Goal: Task Accomplishment & Management: Complete application form

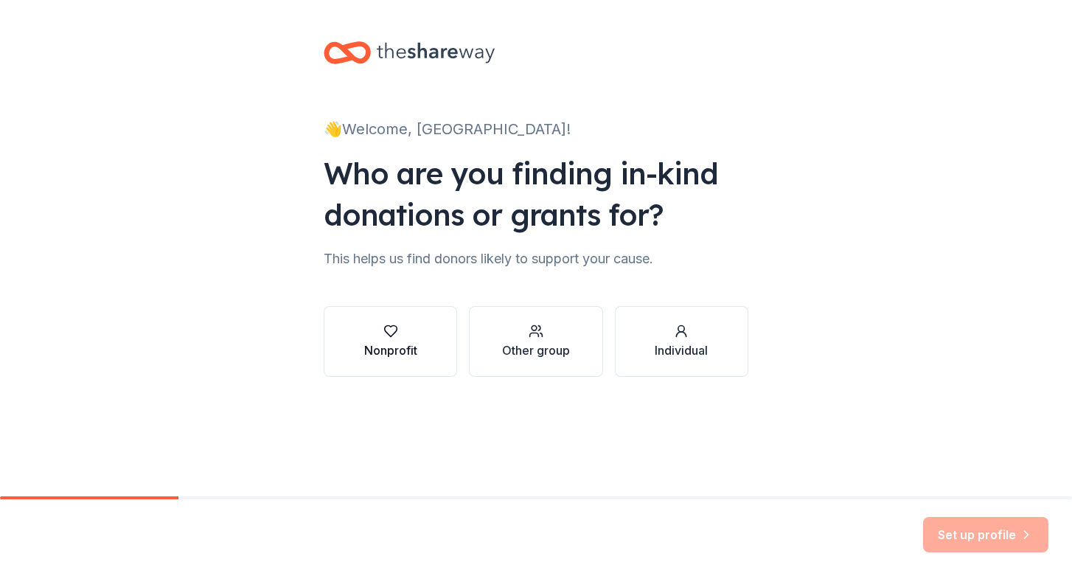
click at [397, 333] on icon "button" at bounding box center [390, 331] width 15 height 15
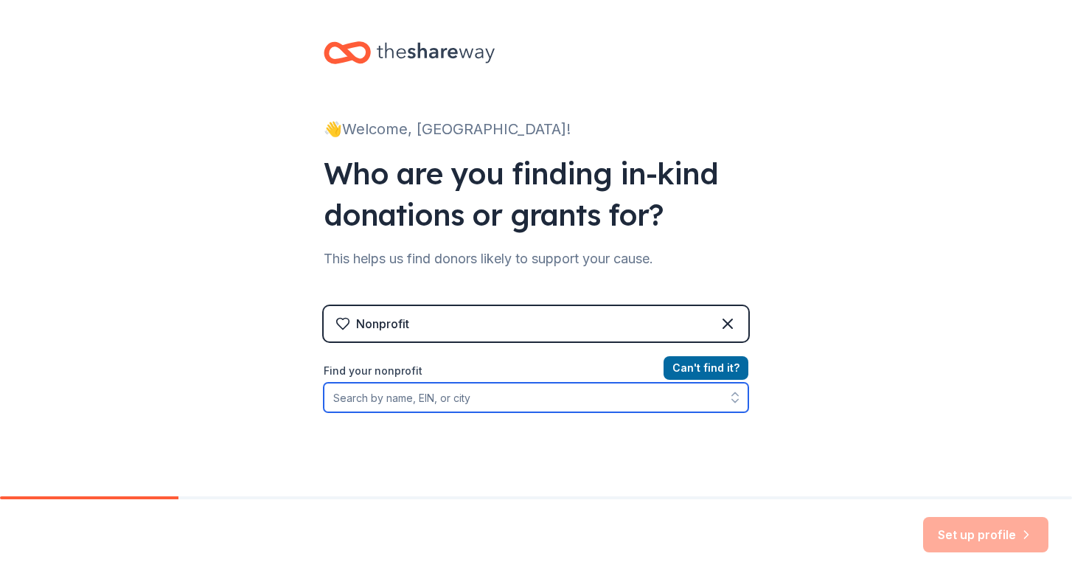
click at [569, 405] on input "Find your nonprofit" at bounding box center [536, 397] width 425 height 29
type input "cbe-pride"
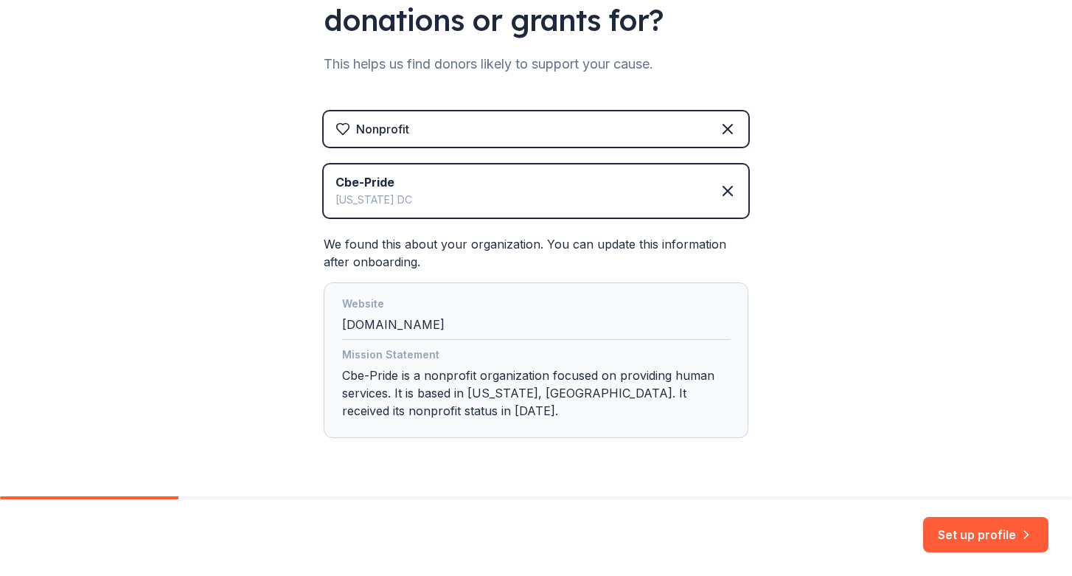
scroll to position [237, 0]
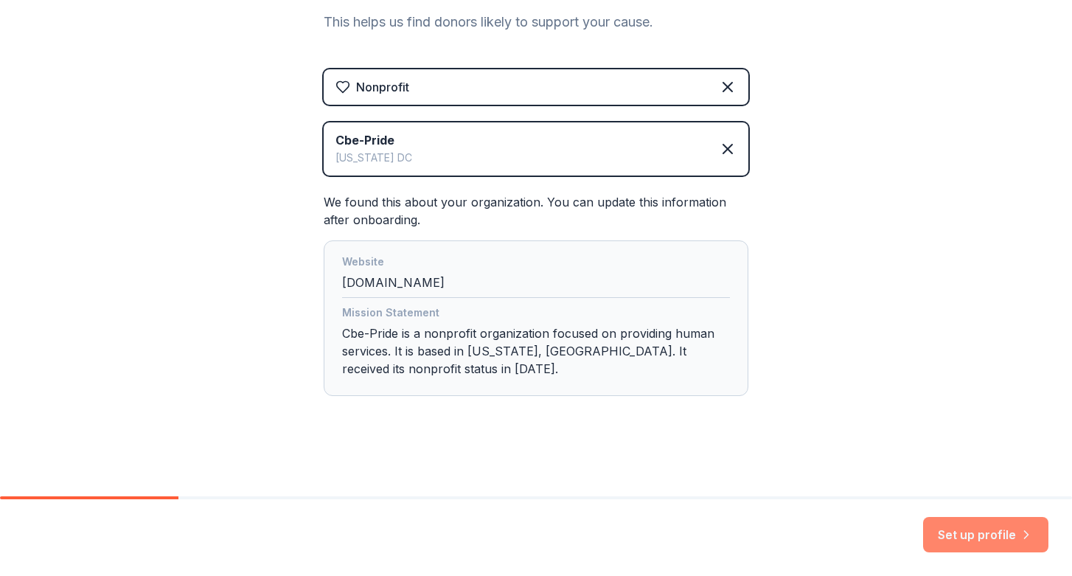
click at [974, 541] on button "Set up profile" at bounding box center [985, 534] width 125 height 35
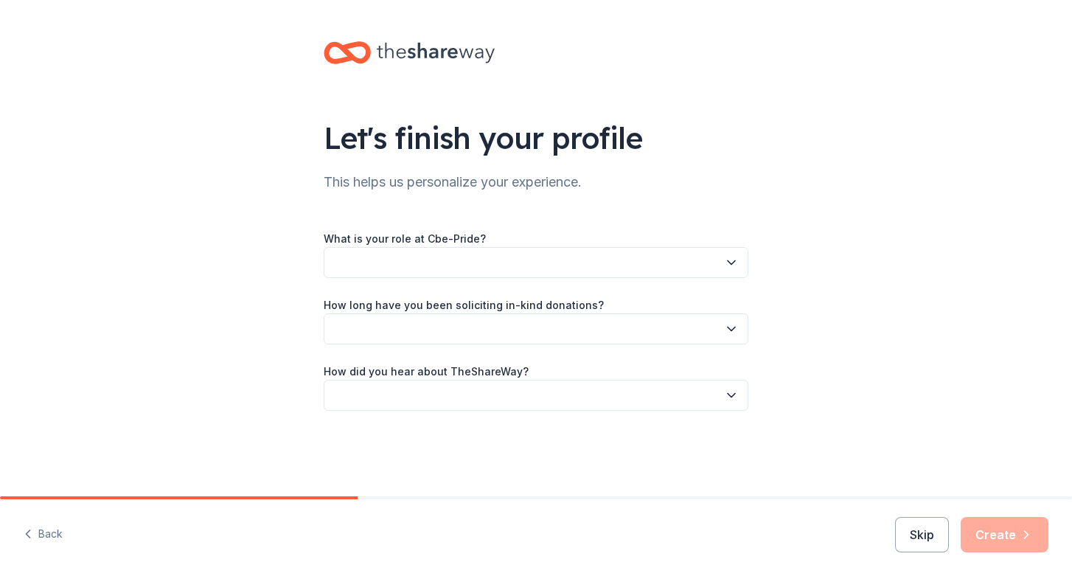
click at [585, 265] on button "button" at bounding box center [536, 262] width 425 height 31
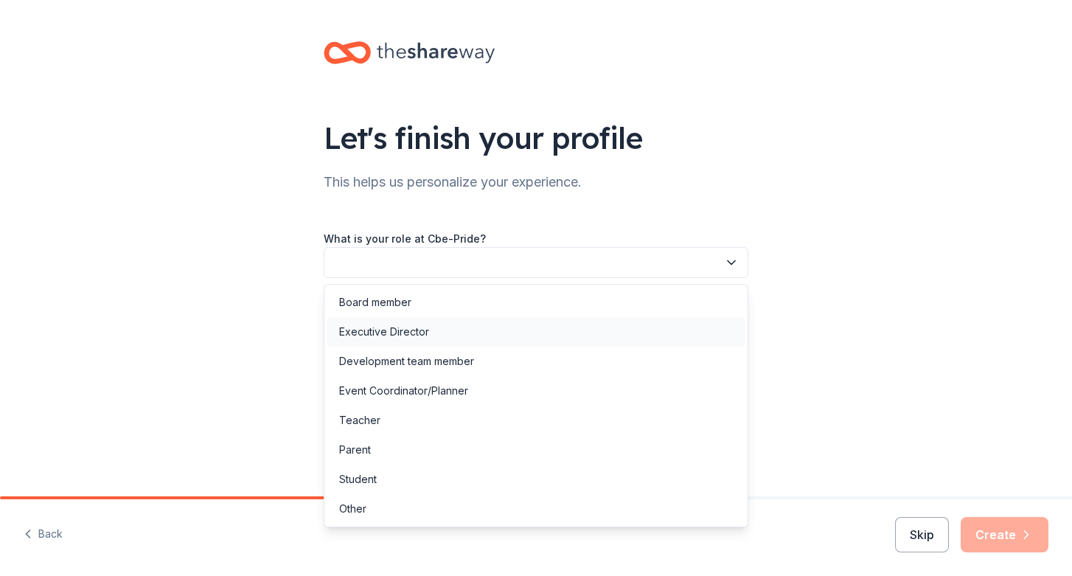
click at [541, 335] on div "Executive Director" at bounding box center [535, 331] width 417 height 29
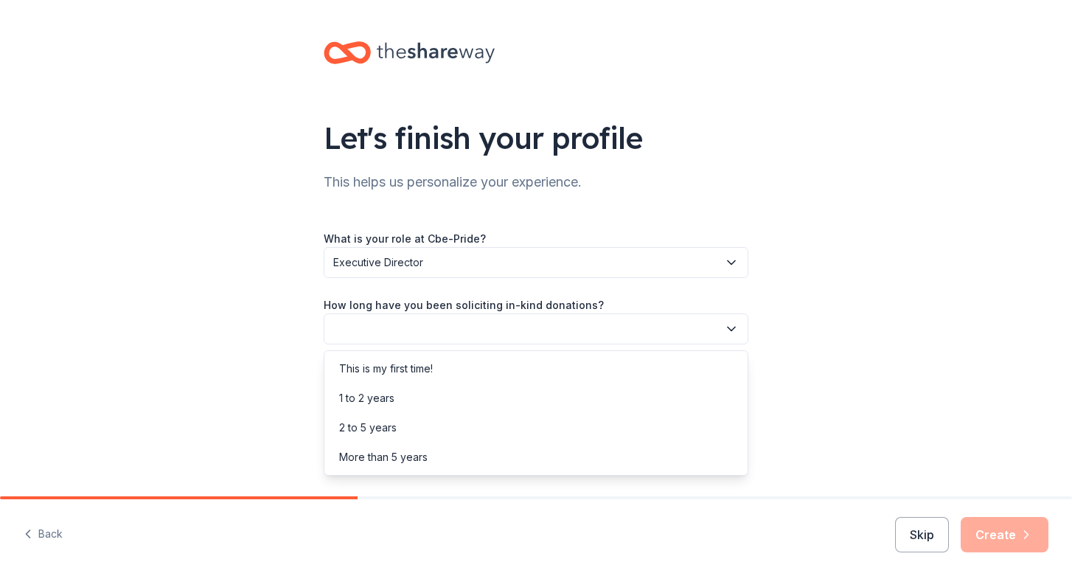
click at [541, 335] on button "button" at bounding box center [536, 328] width 425 height 31
click at [513, 459] on div "More than 5 years" at bounding box center [535, 456] width 417 height 29
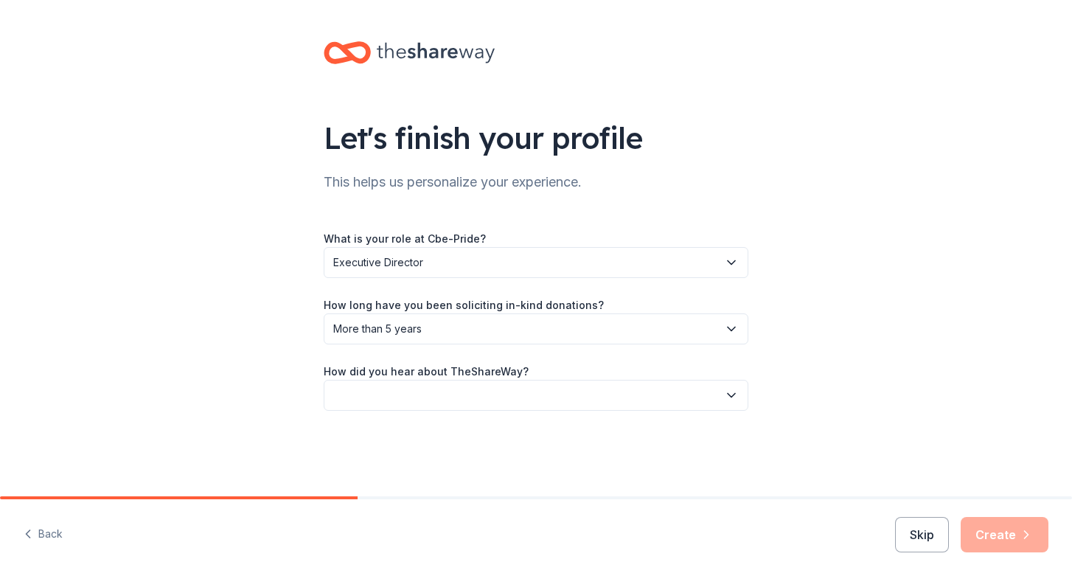
click at [511, 393] on button "button" at bounding box center [536, 395] width 425 height 31
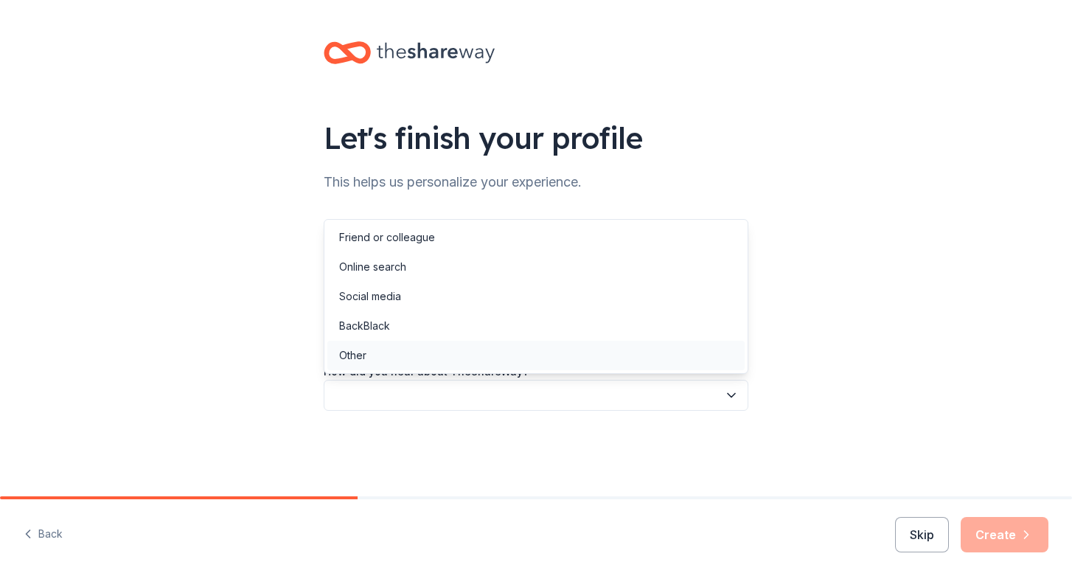
click at [488, 353] on div "Other" at bounding box center [535, 355] width 417 height 29
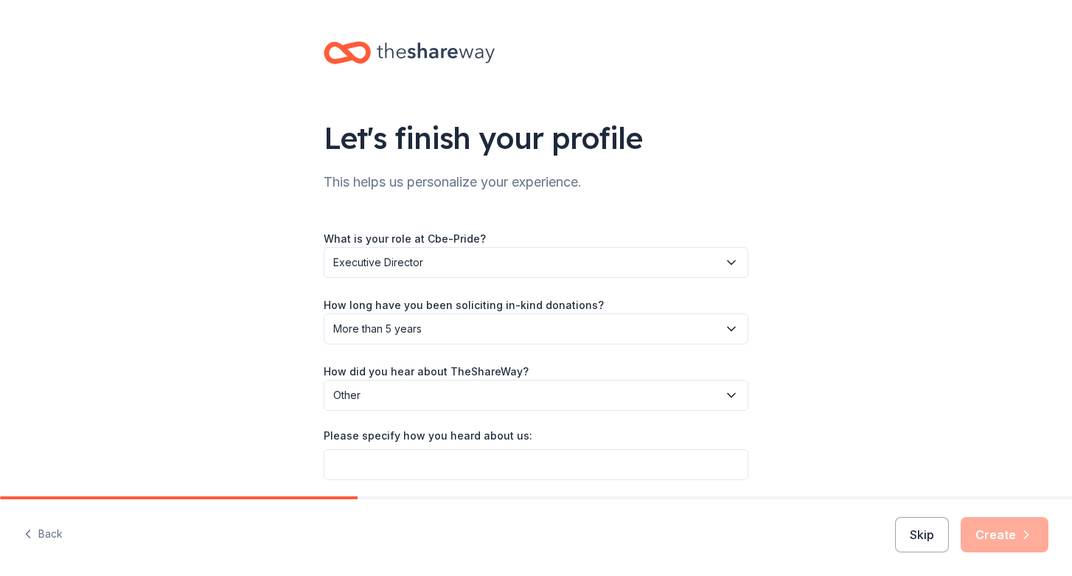
scroll to position [54, 0]
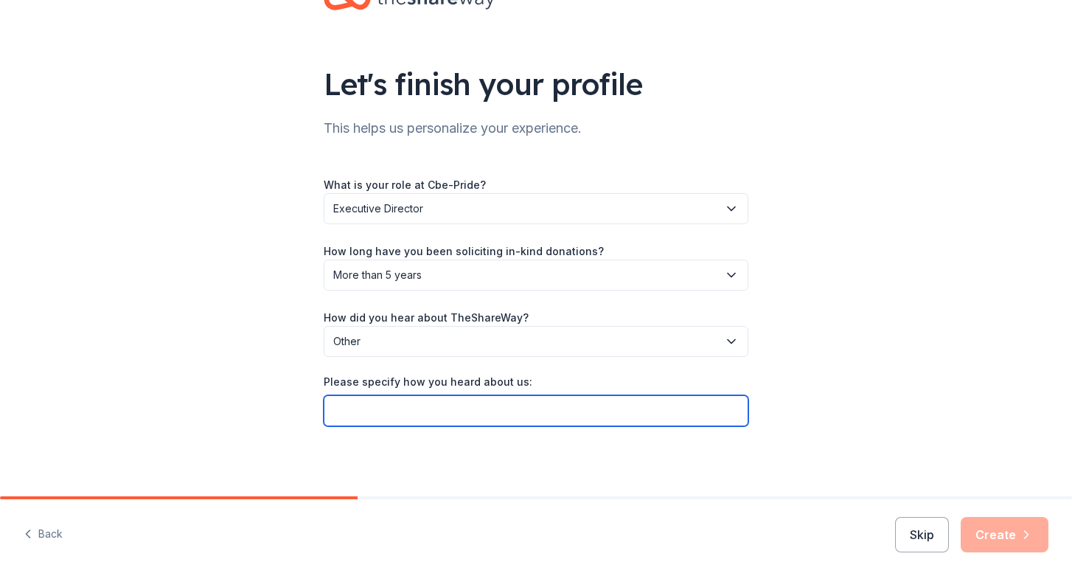
click at [510, 410] on input "Please specify how you heard about us:" at bounding box center [536, 410] width 425 height 31
type input "GiveButter"
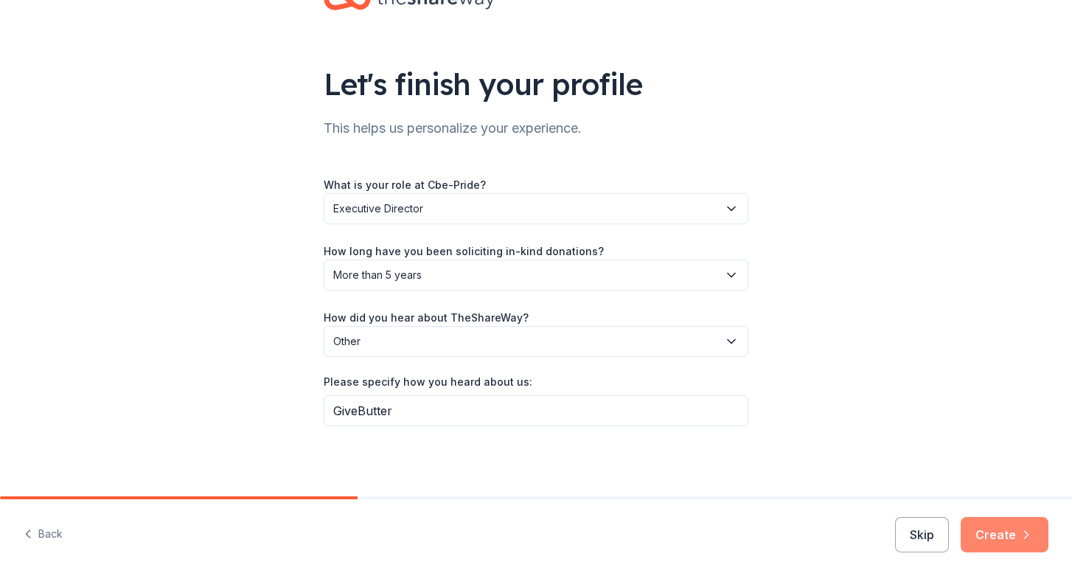
click at [1000, 536] on button "Create" at bounding box center [1005, 534] width 88 height 35
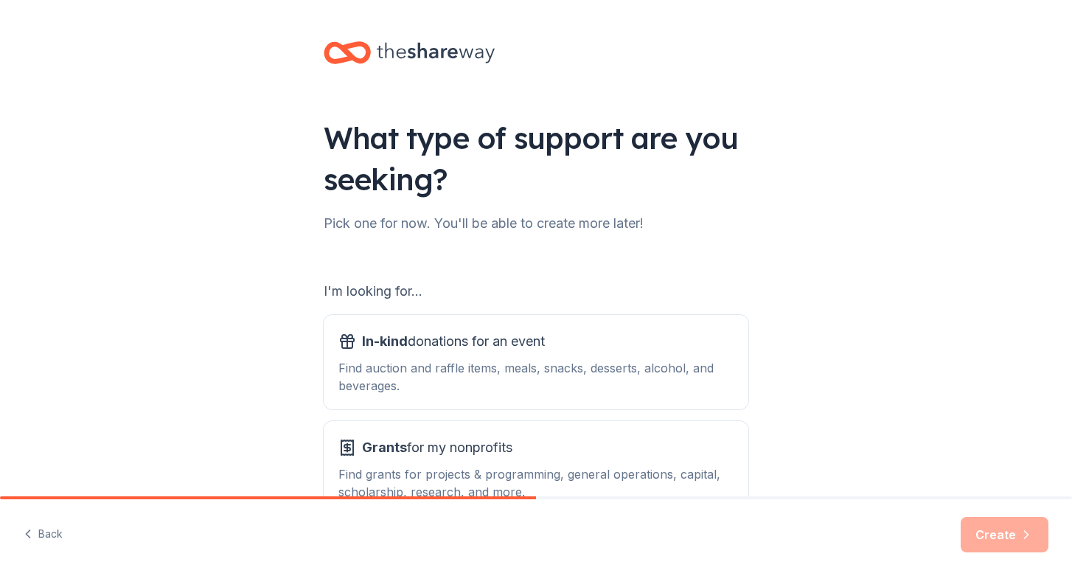
scroll to position [99, 0]
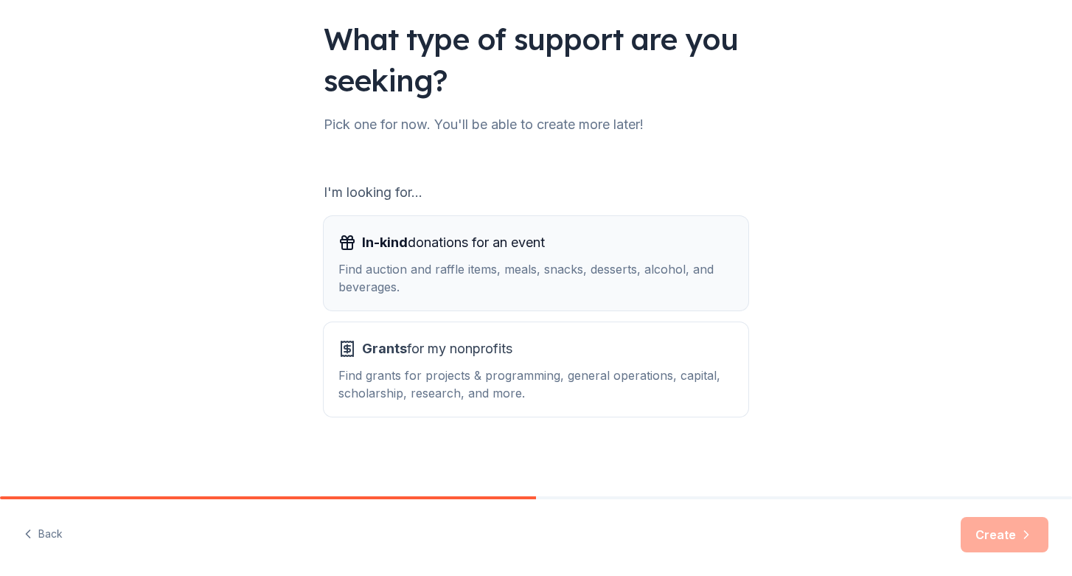
click at [497, 294] on div "Find auction and raffle items, meals, snacks, desserts, alcohol, and beverages." at bounding box center [535, 277] width 395 height 35
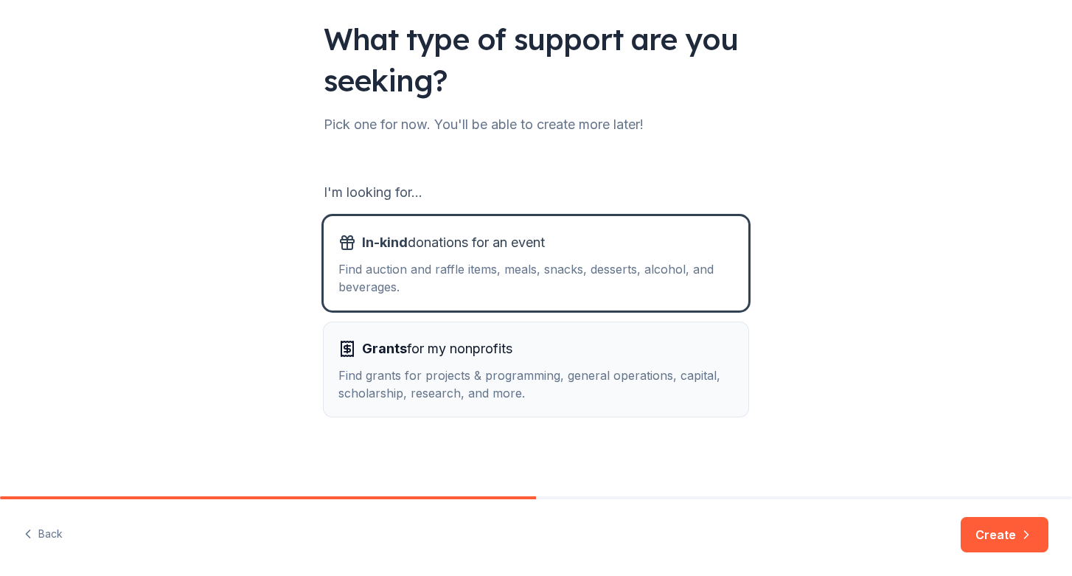
click at [494, 369] on div "Find grants for projects & programming, general operations, capital, scholarshi…" at bounding box center [535, 383] width 395 height 35
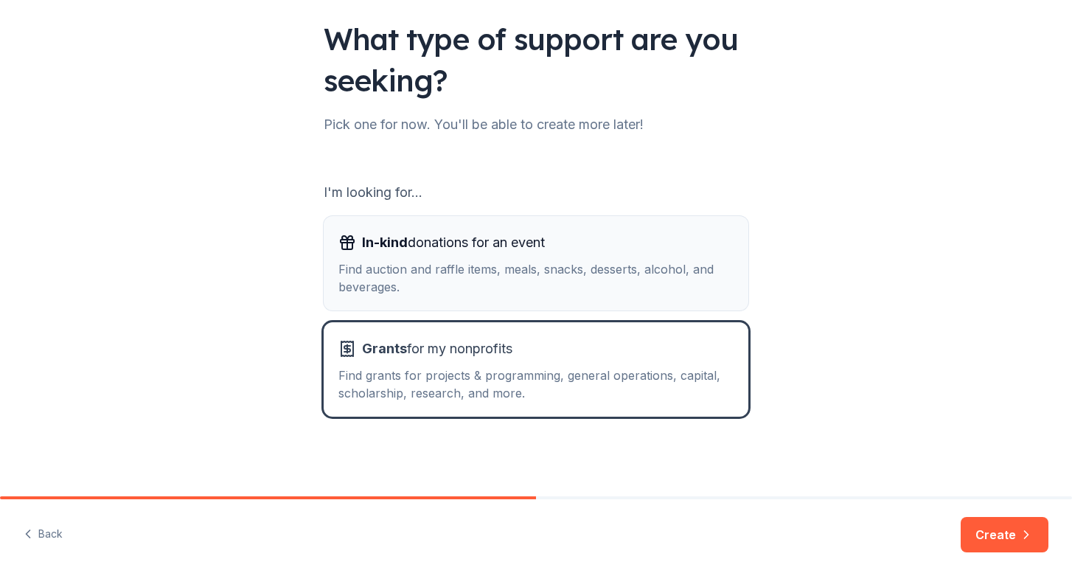
click at [619, 271] on div "Find auction and raffle items, meals, snacks, desserts, alcohol, and beverages." at bounding box center [535, 277] width 395 height 35
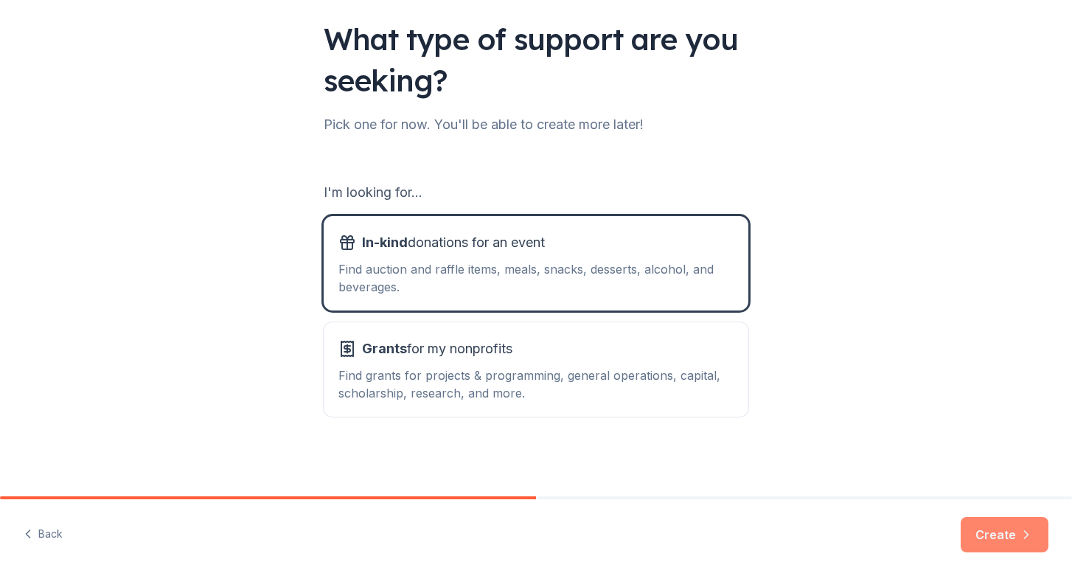
click at [985, 537] on button "Create" at bounding box center [1005, 534] width 88 height 35
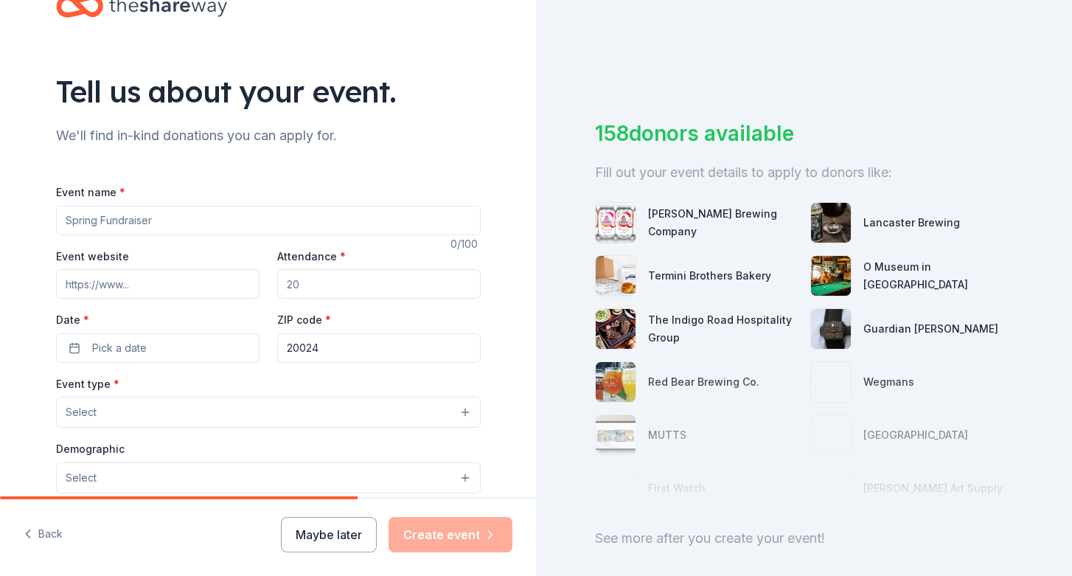
scroll to position [54, 0]
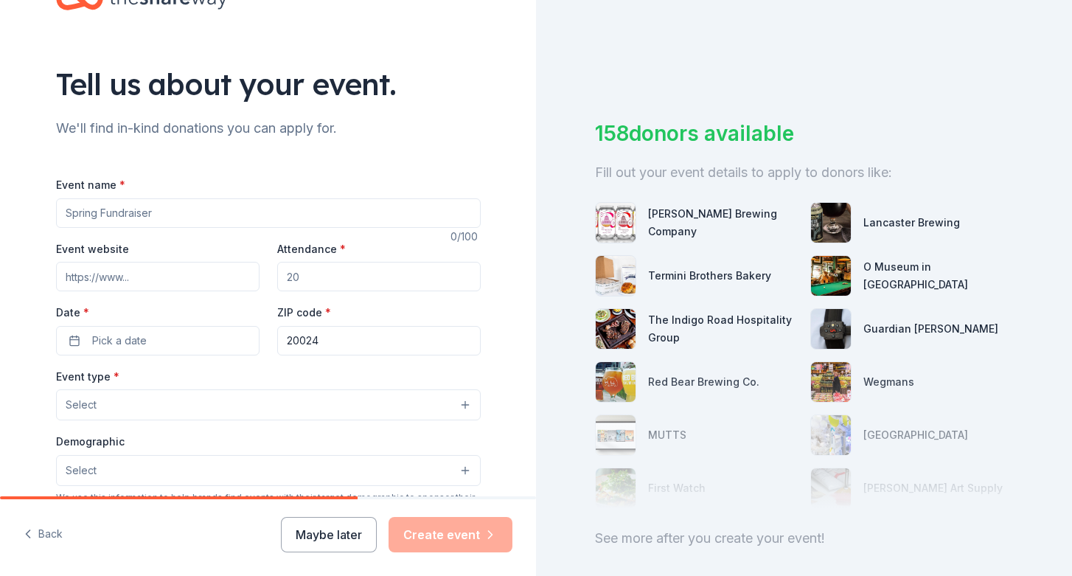
click at [313, 220] on input "Event name *" at bounding box center [268, 212] width 425 height 29
type input "Be. A Gala for Black Equity"
click at [160, 279] on input "Event website" at bounding box center [157, 276] width 203 height 29
paste input "https://centerforblackequity.org/gala"
type input "https://centerforblackequity.org/gala"
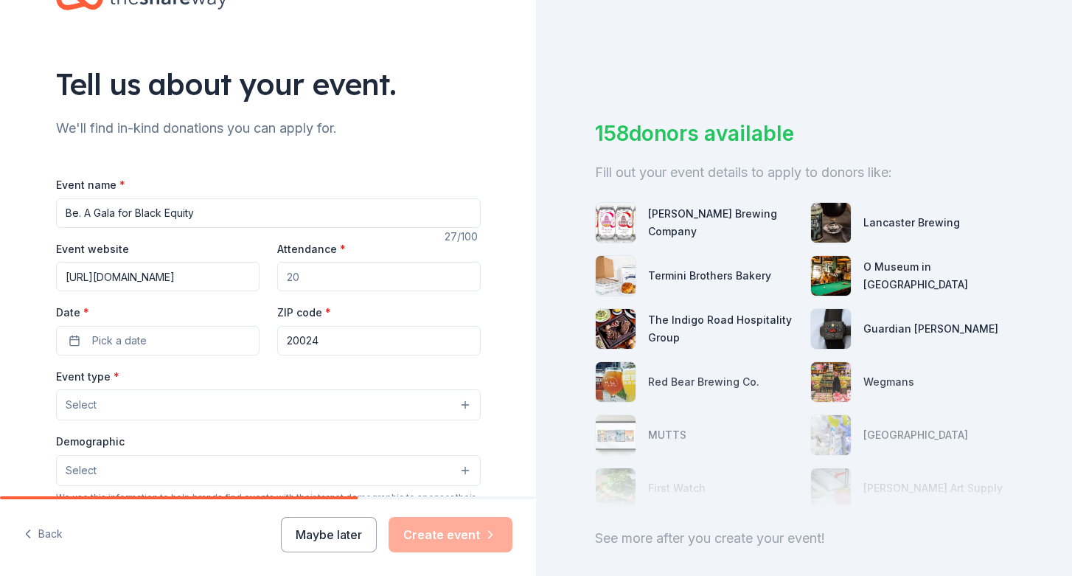
click at [302, 271] on input "Attendance *" at bounding box center [378, 276] width 203 height 29
type input "350"
click at [169, 347] on button "Pick a date" at bounding box center [157, 340] width 203 height 29
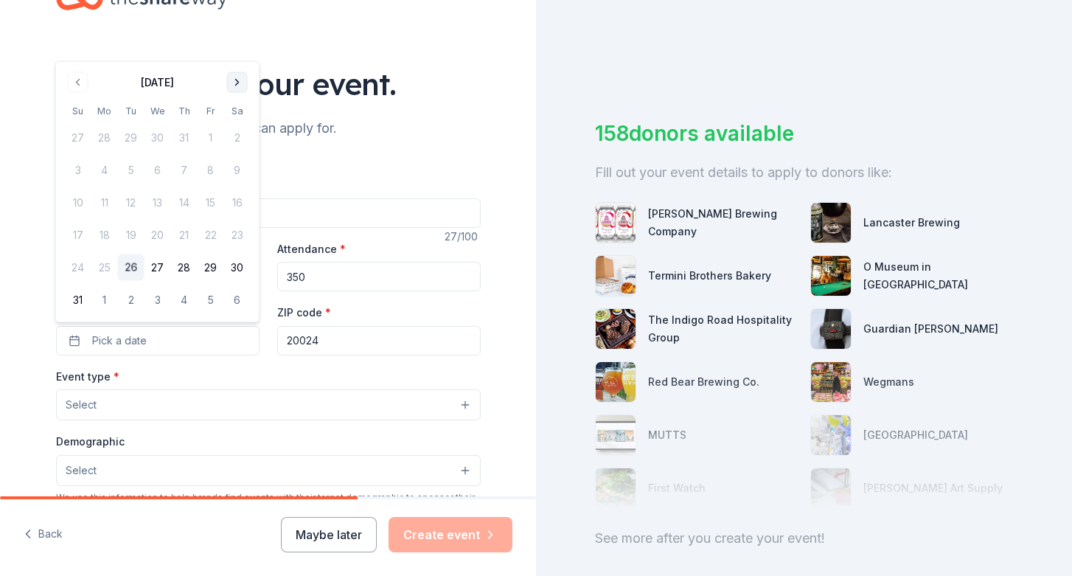
click at [241, 83] on button "Go to next month" at bounding box center [237, 82] width 21 height 21
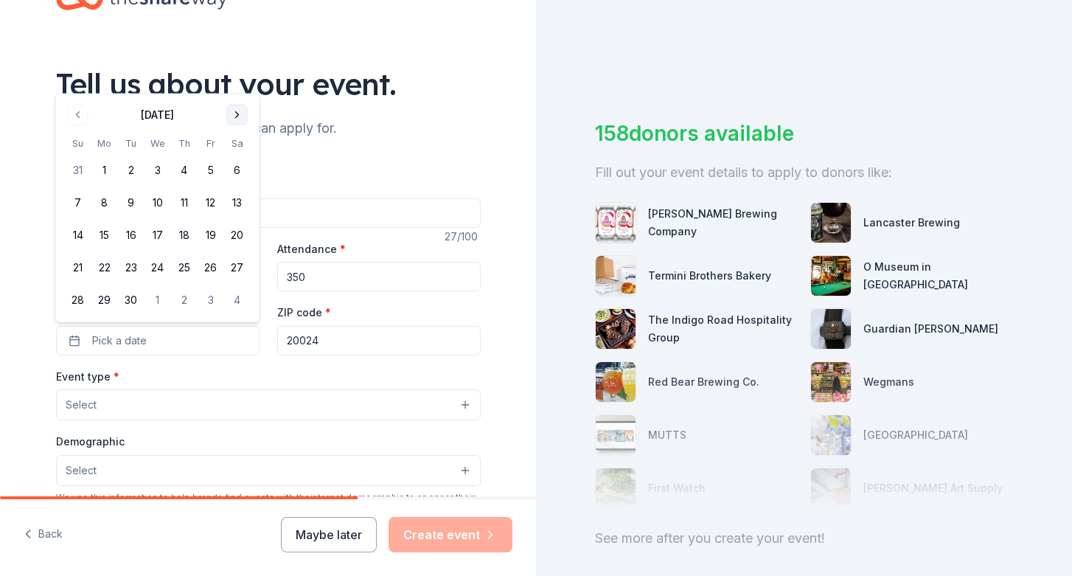
click at [233, 113] on button "Go to next month" at bounding box center [237, 115] width 21 height 21
click at [237, 172] on button "4" at bounding box center [237, 170] width 27 height 27
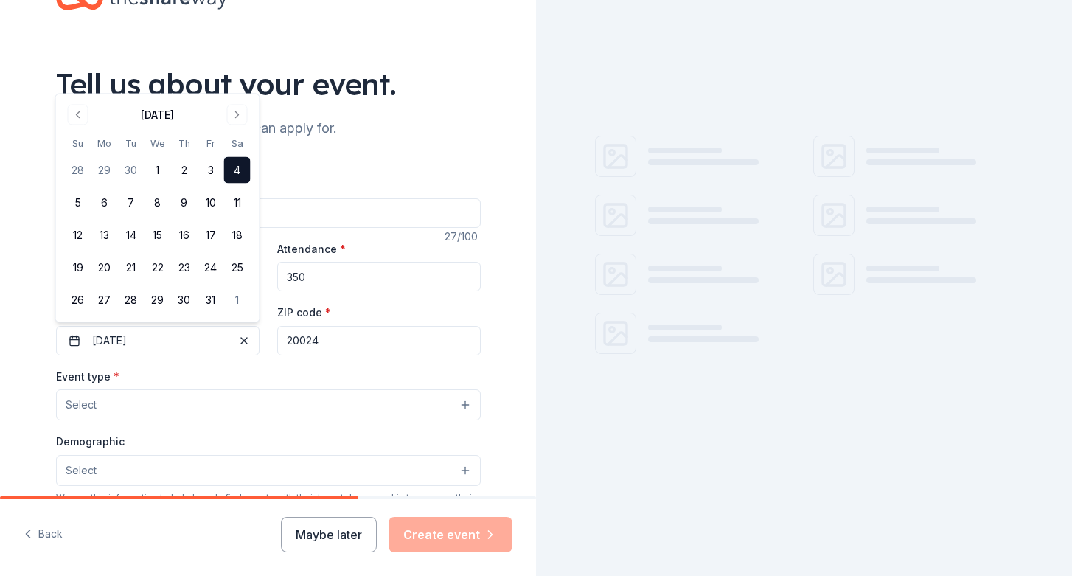
click at [415, 151] on div "Tell us about your event. We'll find in-kind donations you can apply for. Event…" at bounding box center [268, 436] width 472 height 981
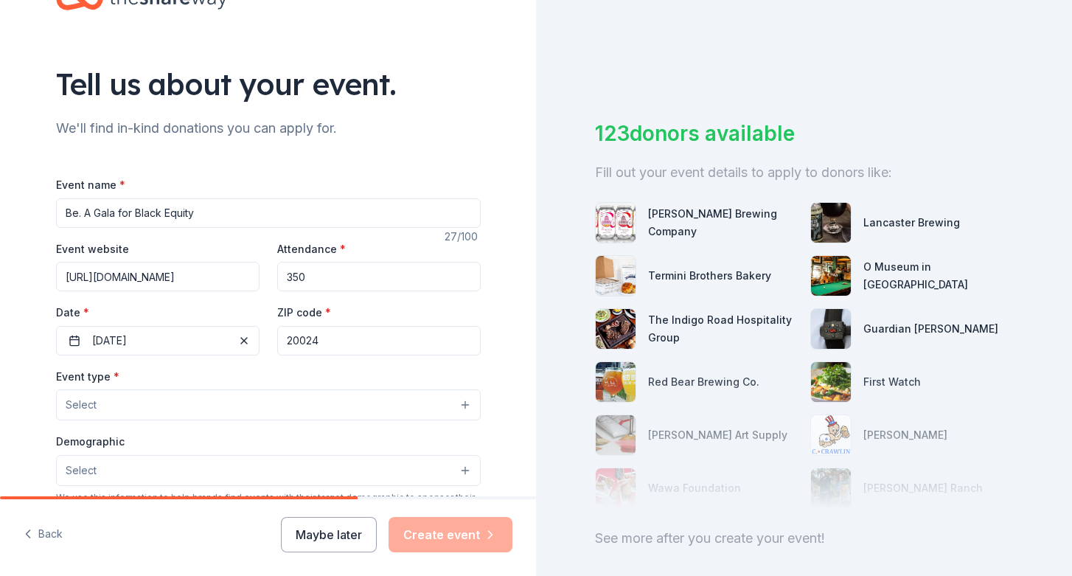
scroll to position [141, 0]
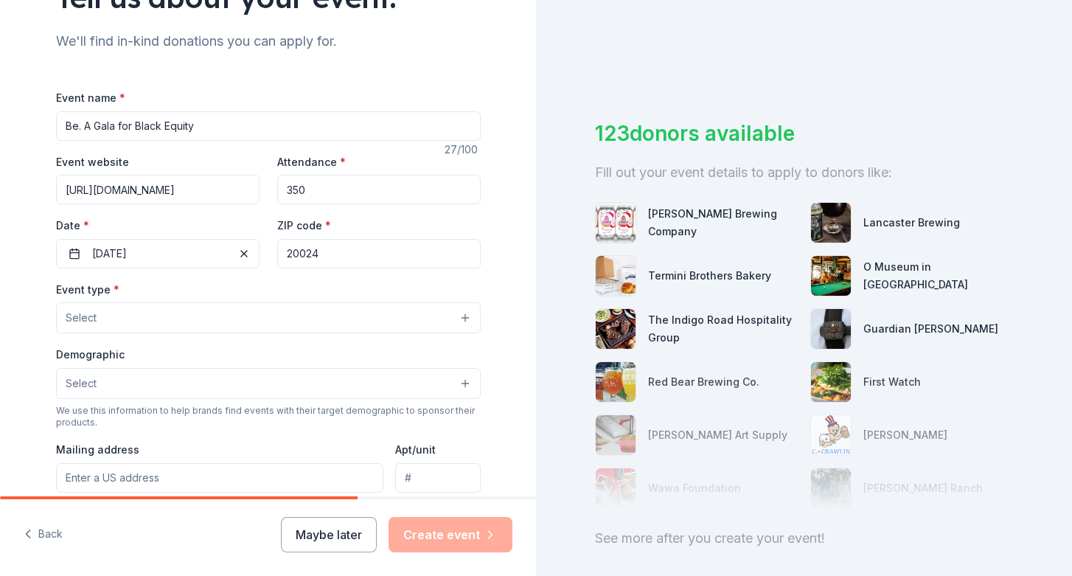
click at [466, 319] on button "Select" at bounding box center [268, 317] width 425 height 31
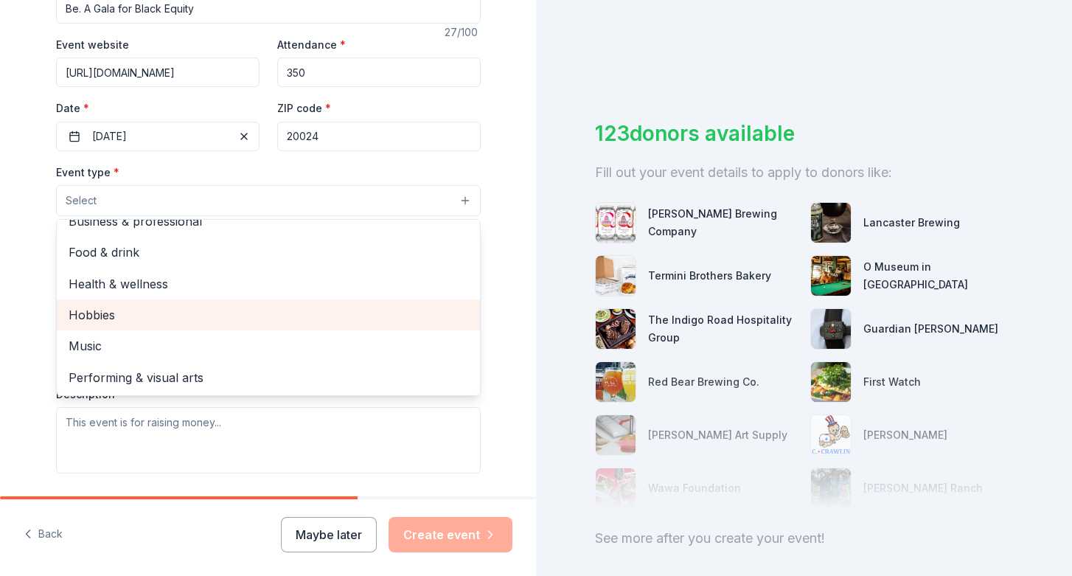
scroll to position [0, 0]
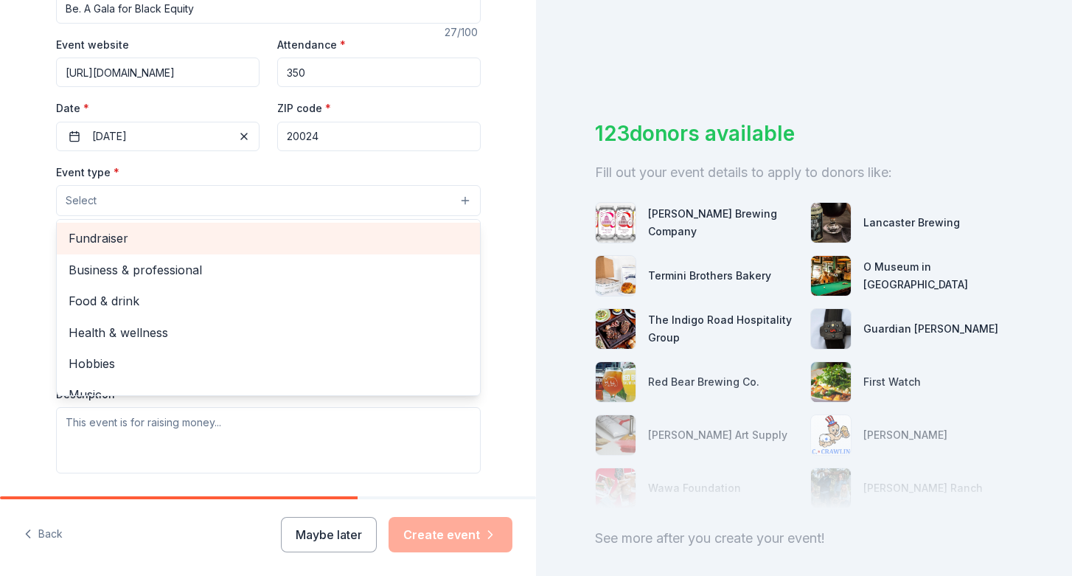
click at [235, 242] on span "Fundraiser" at bounding box center [269, 238] width 400 height 19
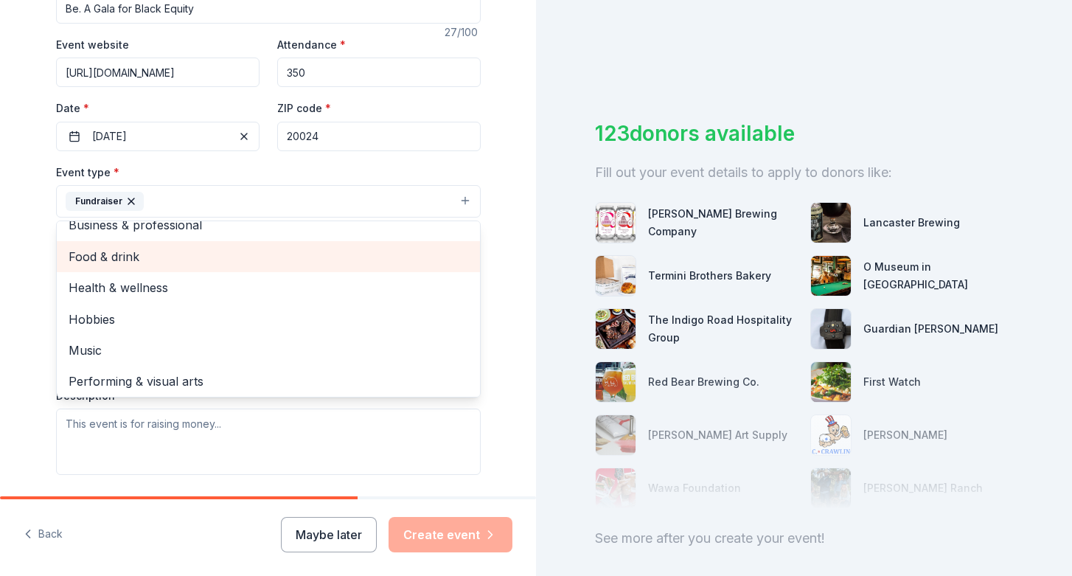
scroll to position [18, 0]
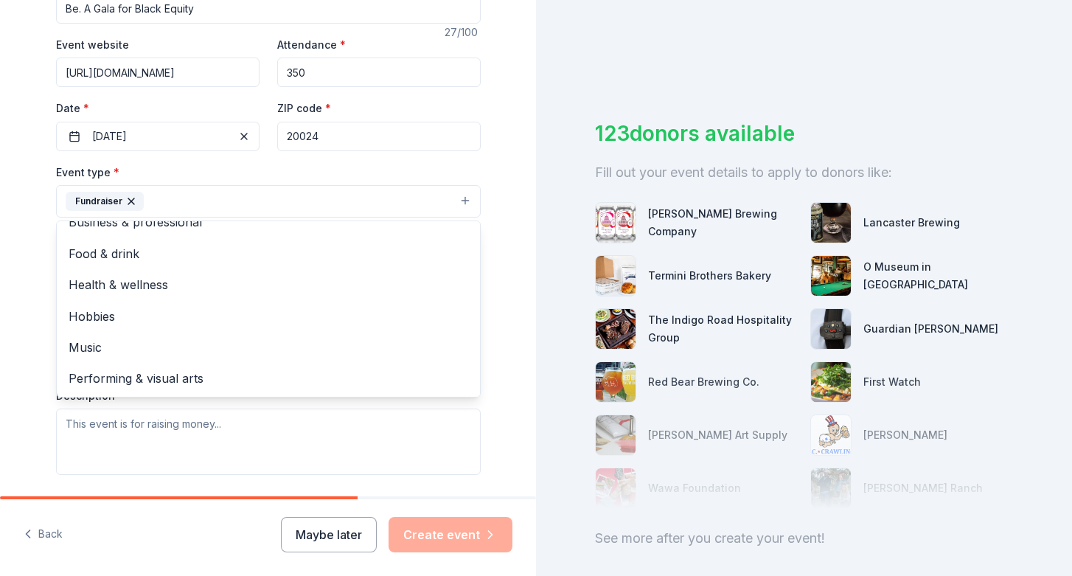
click at [509, 164] on div "Tell us about your event. We'll find in-kind donations you can apply for. Event…" at bounding box center [268, 233] width 536 height 983
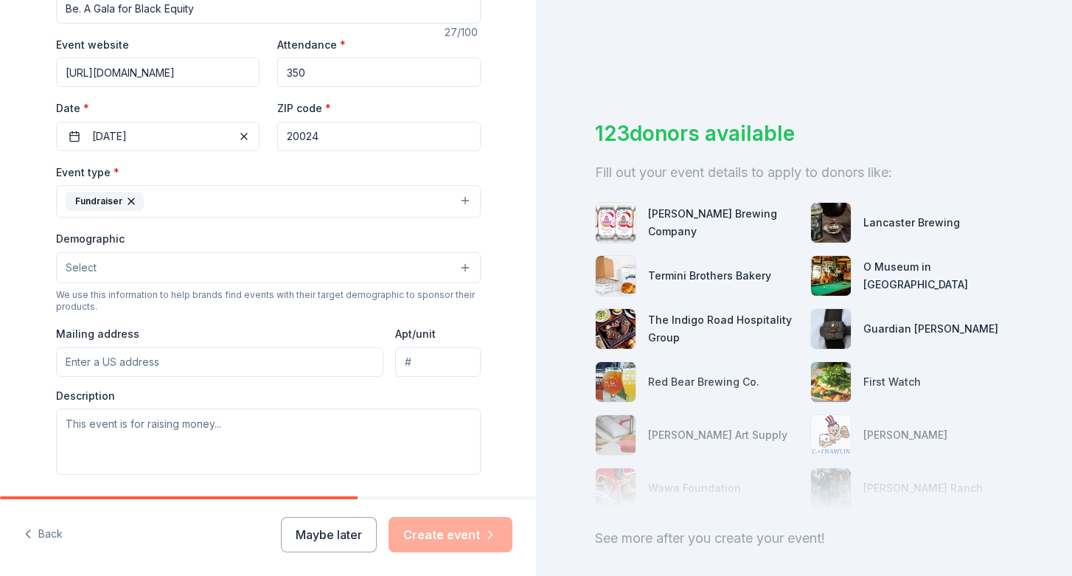
click at [330, 284] on div "Demographic Select We use this information to help brands find events with thei…" at bounding box center [268, 270] width 425 height 83
click at [321, 275] on button "Select" at bounding box center [268, 267] width 425 height 31
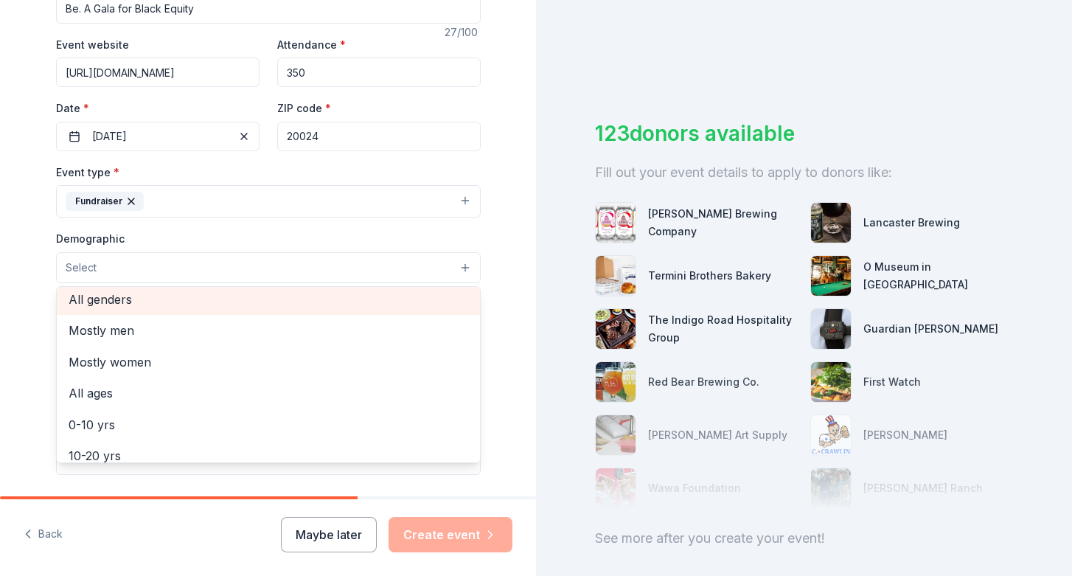
click at [271, 306] on span "All genders" at bounding box center [269, 299] width 400 height 19
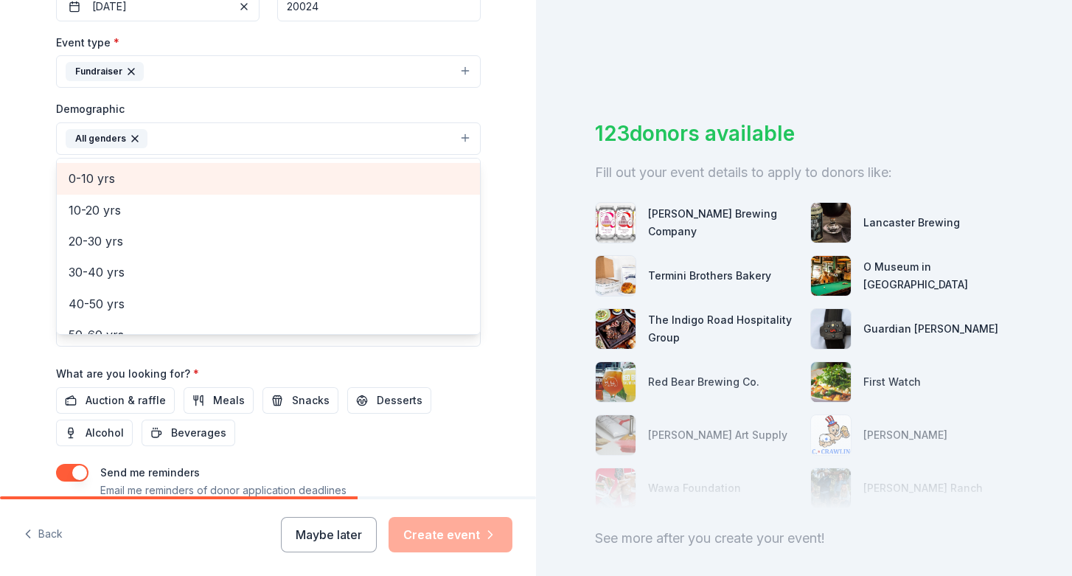
scroll to position [96, 0]
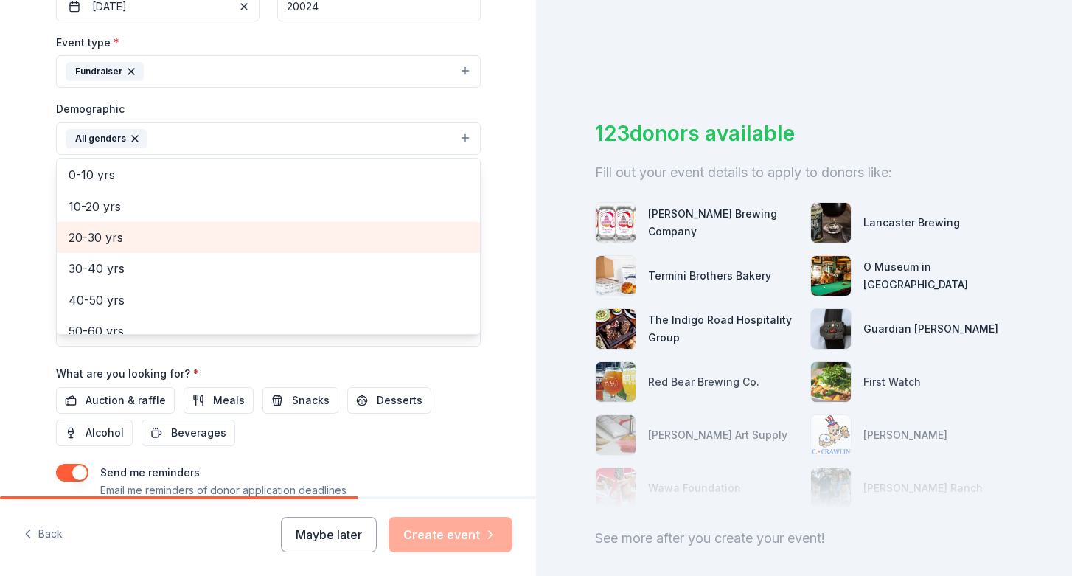
click at [280, 247] on span "20-30 yrs" at bounding box center [269, 237] width 400 height 19
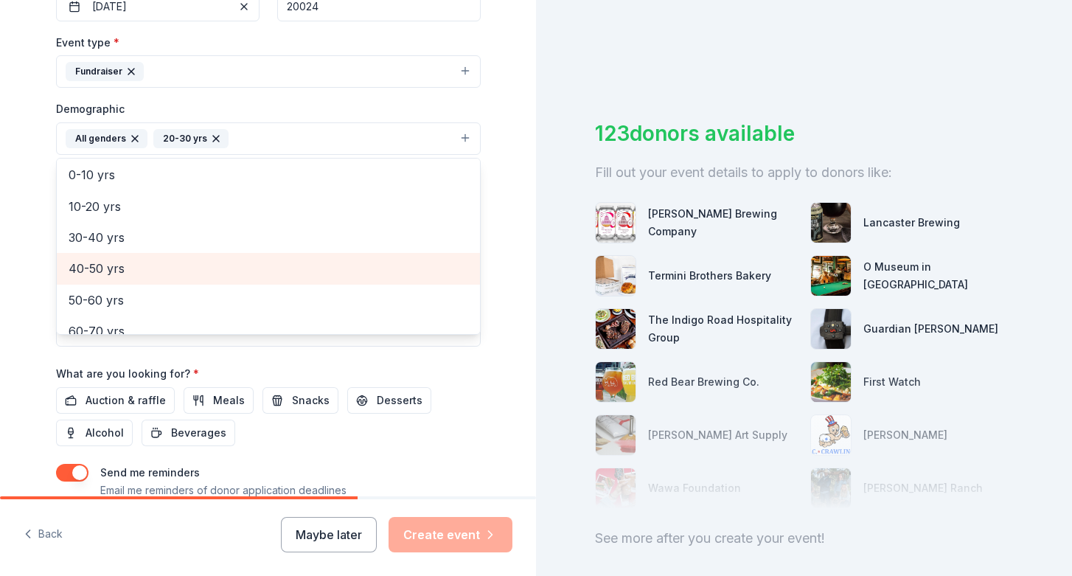
click at [279, 271] on span "40-50 yrs" at bounding box center [269, 268] width 400 height 19
click at [281, 273] on span "50-60 yrs" at bounding box center [269, 268] width 400 height 19
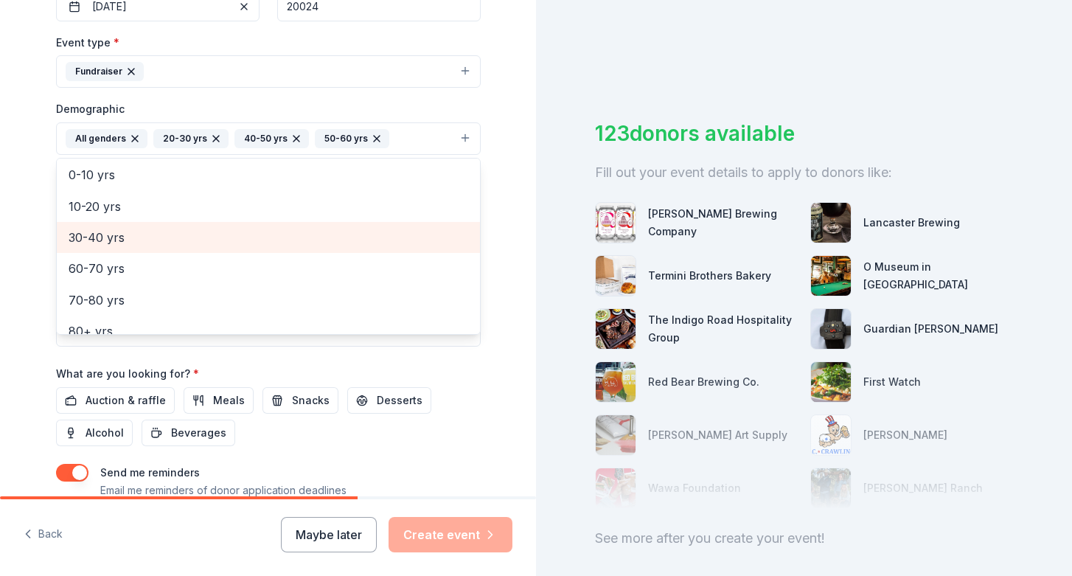
click at [282, 246] on span "30-40 yrs" at bounding box center [269, 237] width 400 height 19
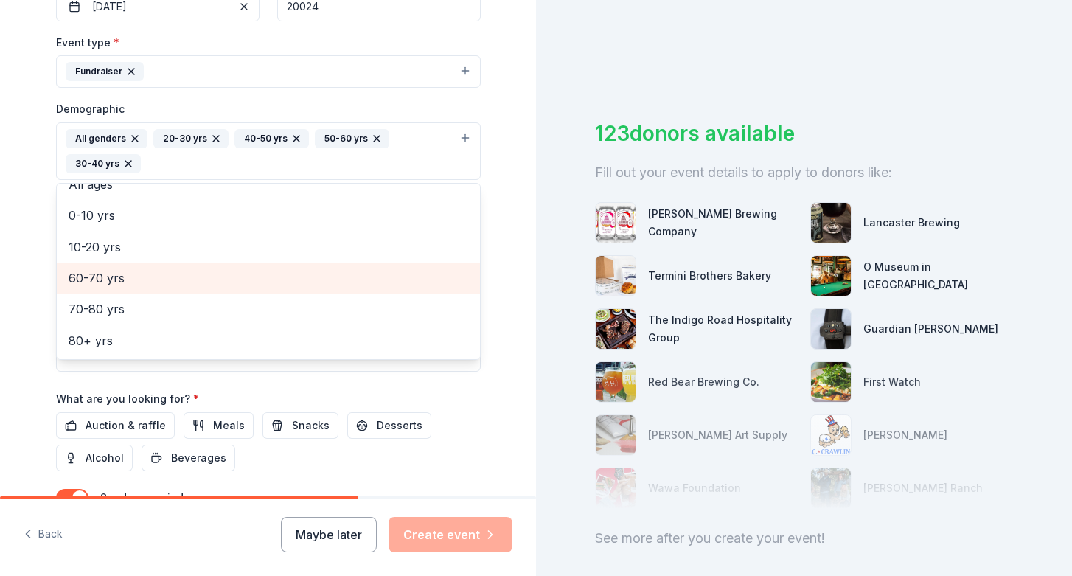
click at [272, 282] on span "60-70 yrs" at bounding box center [269, 277] width 400 height 19
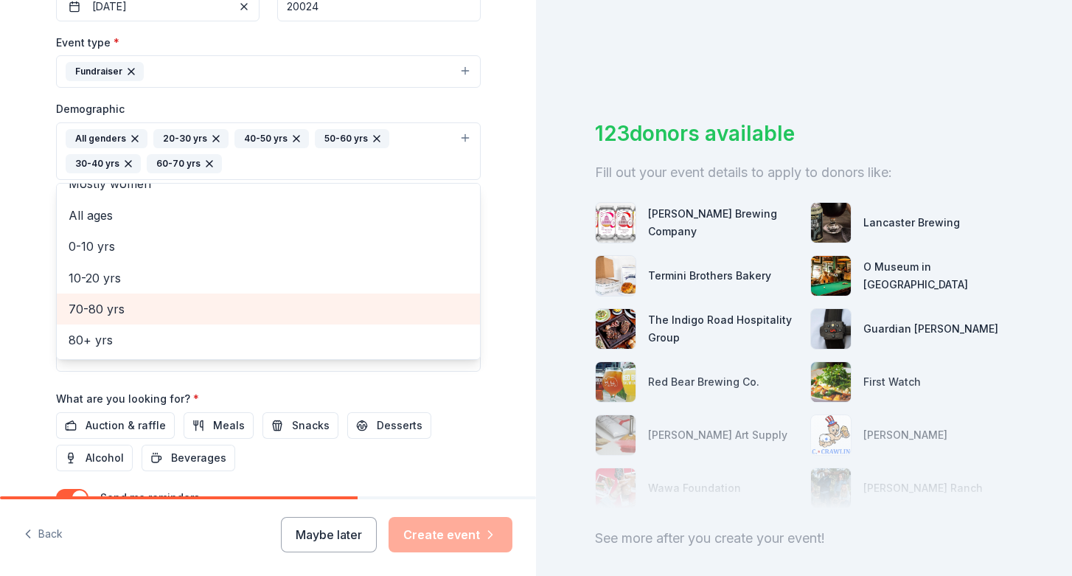
click at [268, 302] on span "70-80 yrs" at bounding box center [269, 308] width 400 height 19
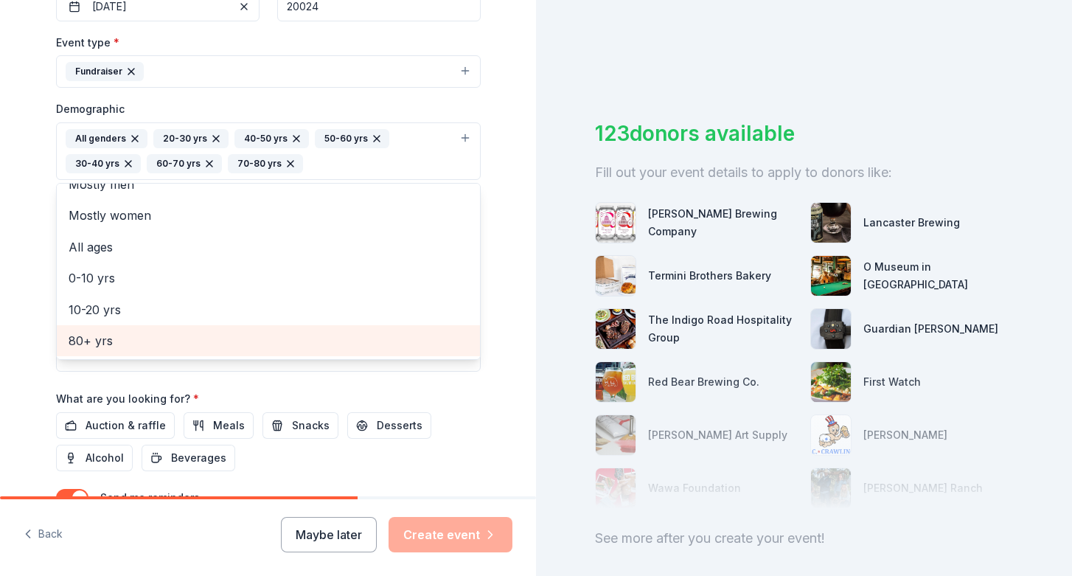
click at [260, 337] on span "80+ yrs" at bounding box center [269, 340] width 400 height 19
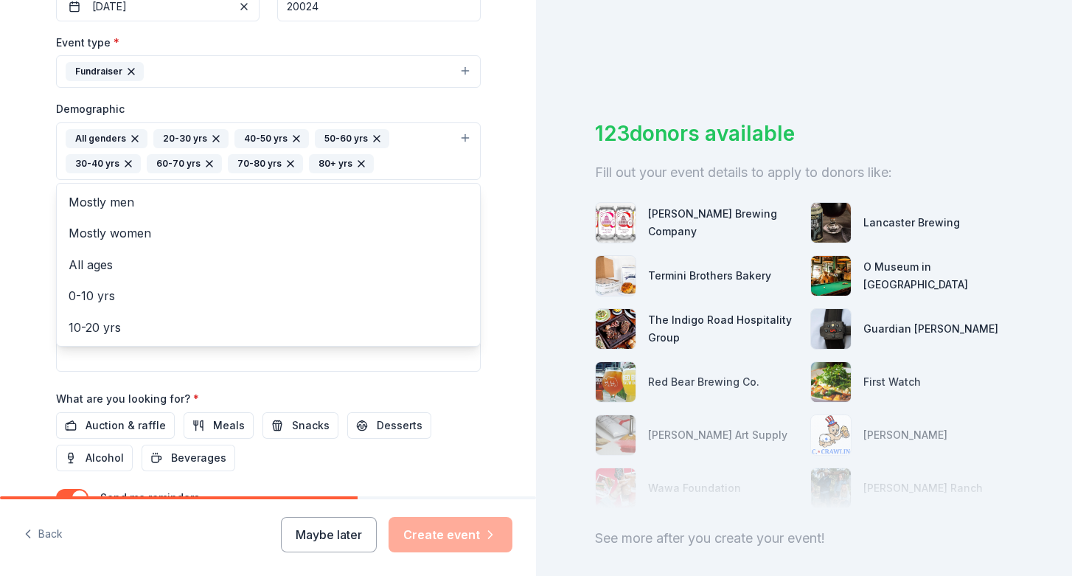
click at [508, 211] on div "Tell us about your event. We'll find in-kind donations you can apply for. Event…" at bounding box center [268, 116] width 536 height 1009
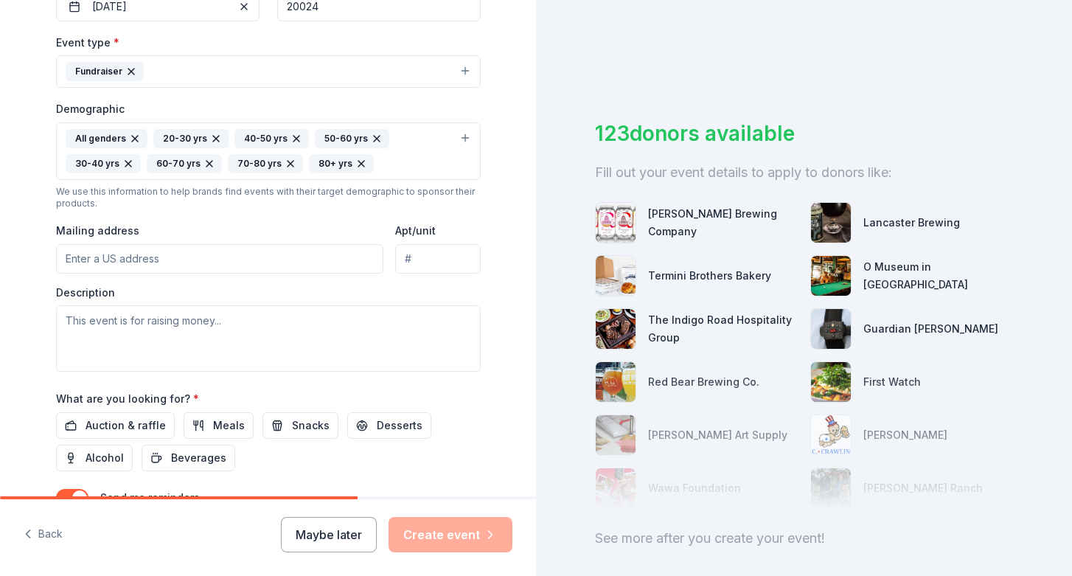
click at [201, 249] on input "Mailing address" at bounding box center [220, 258] width 328 height 29
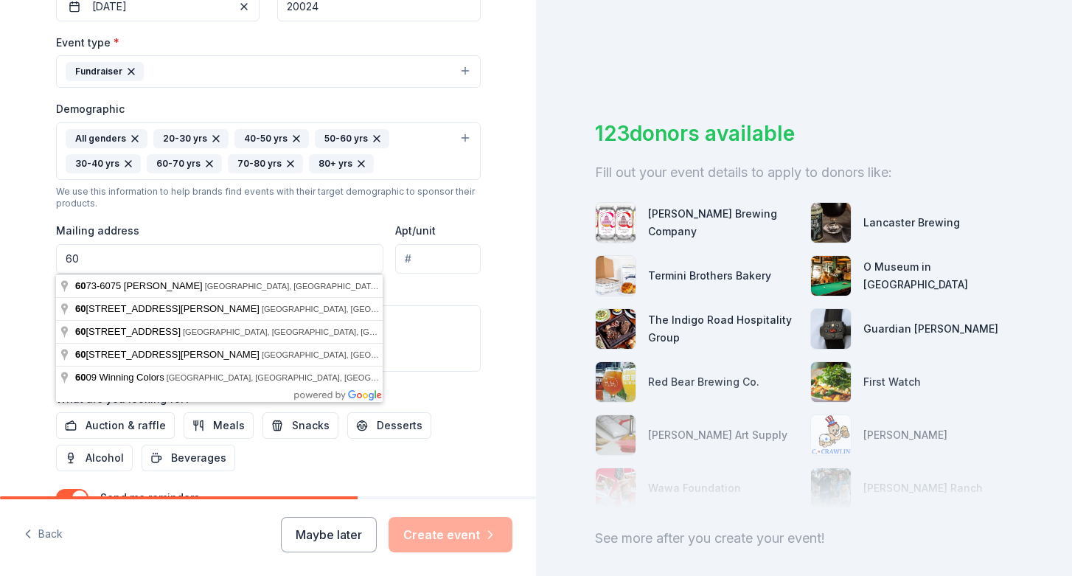
type input "6"
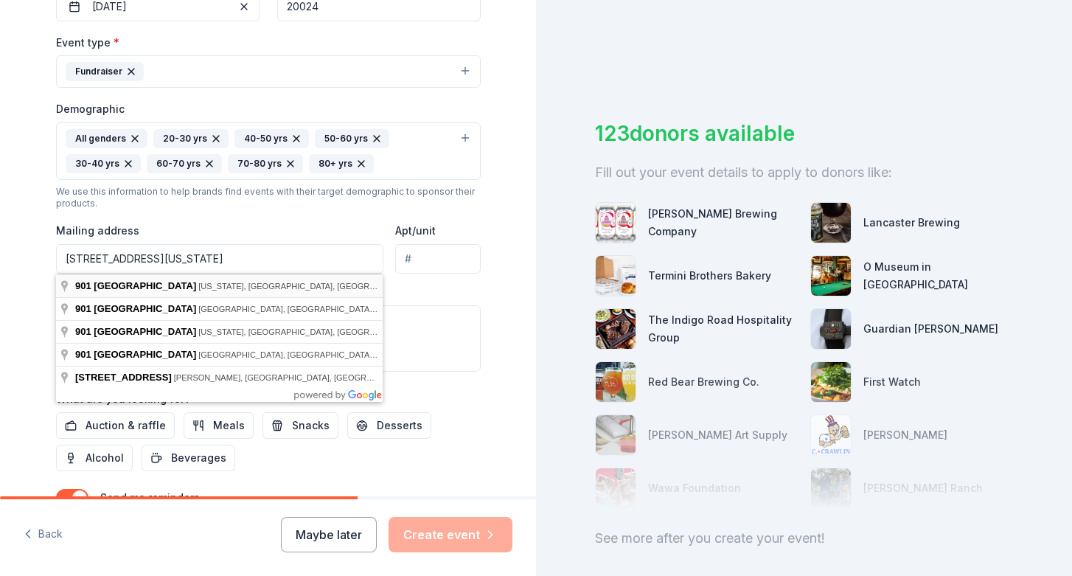
type input "901 6th Street Southwest, Washington, DC, 20024"
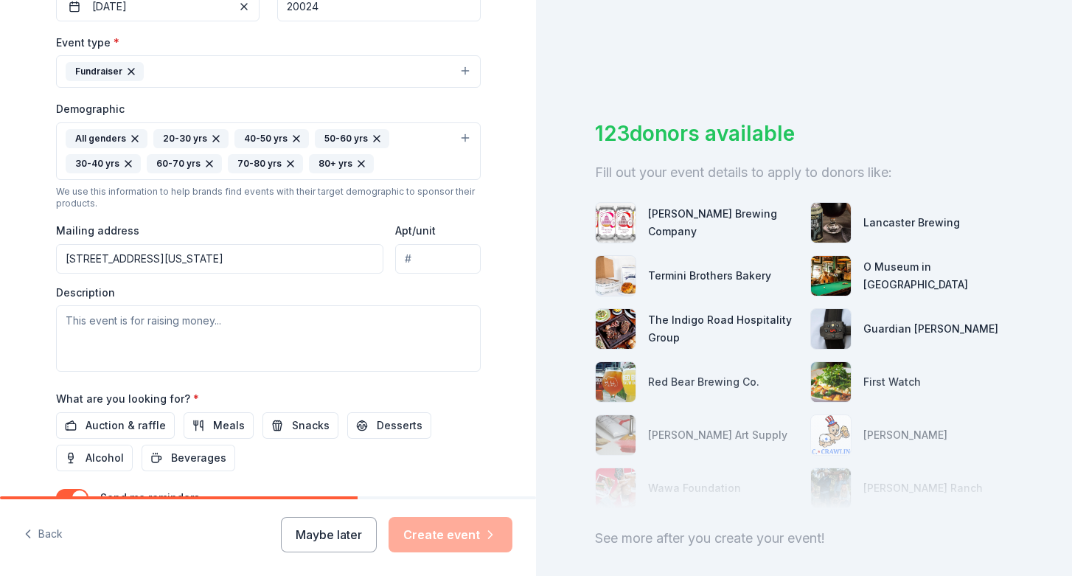
click at [466, 258] on input "Apt/unit" at bounding box center [437, 258] width 85 height 29
type input "612A"
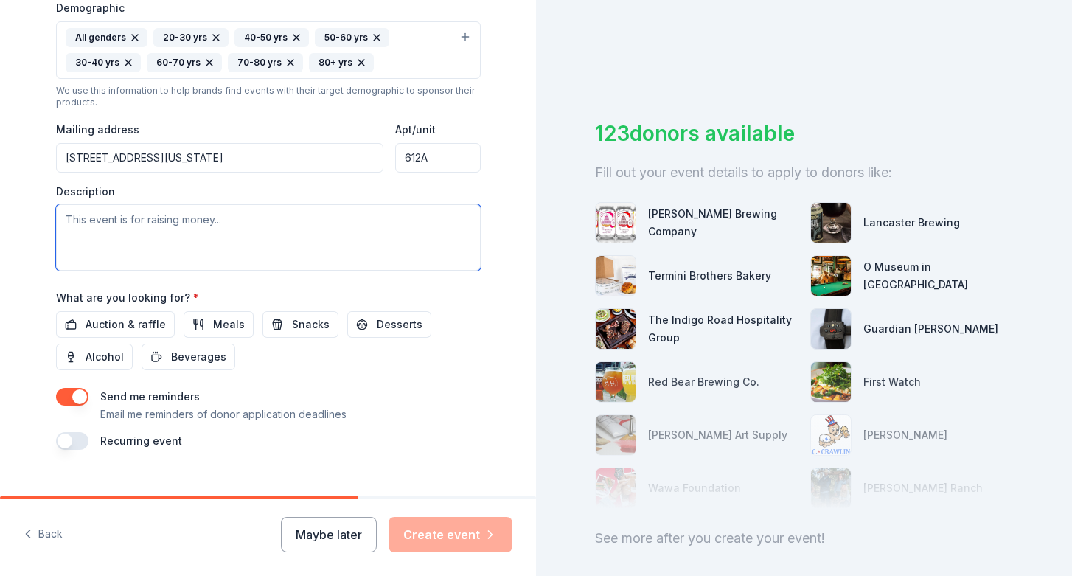
scroll to position [513, 0]
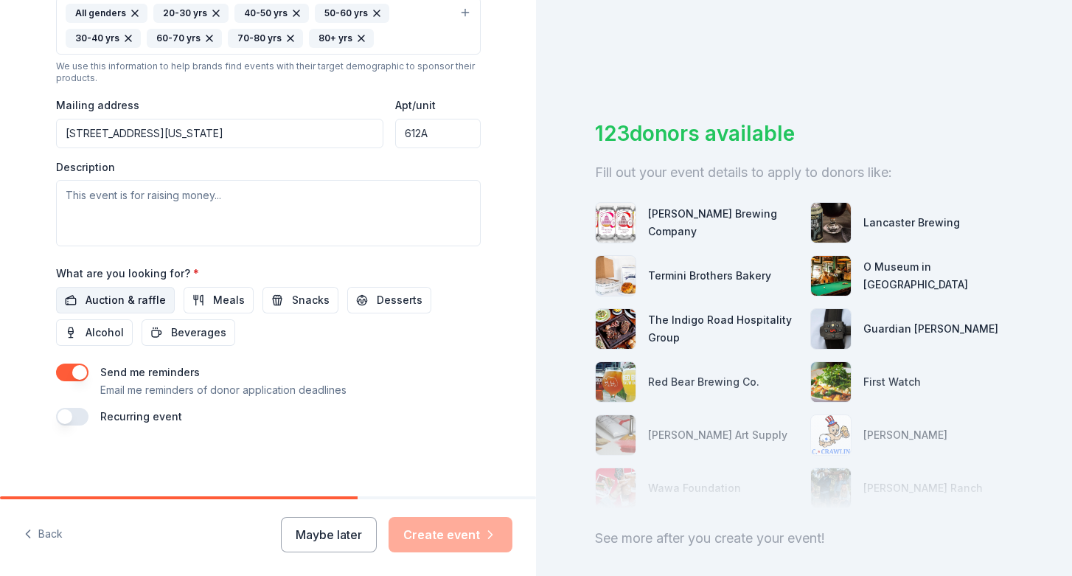
click at [119, 295] on span "Auction & raffle" at bounding box center [126, 300] width 80 height 18
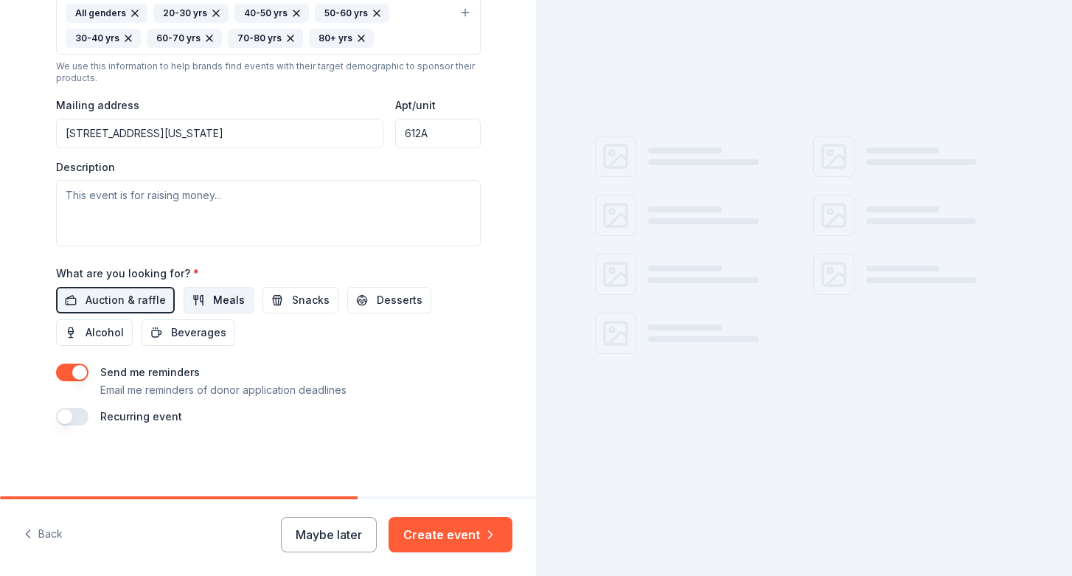
click at [196, 307] on button "Meals" at bounding box center [219, 300] width 70 height 27
click at [282, 302] on button "Snacks" at bounding box center [300, 300] width 76 height 27
click at [381, 301] on span "Desserts" at bounding box center [400, 300] width 46 height 18
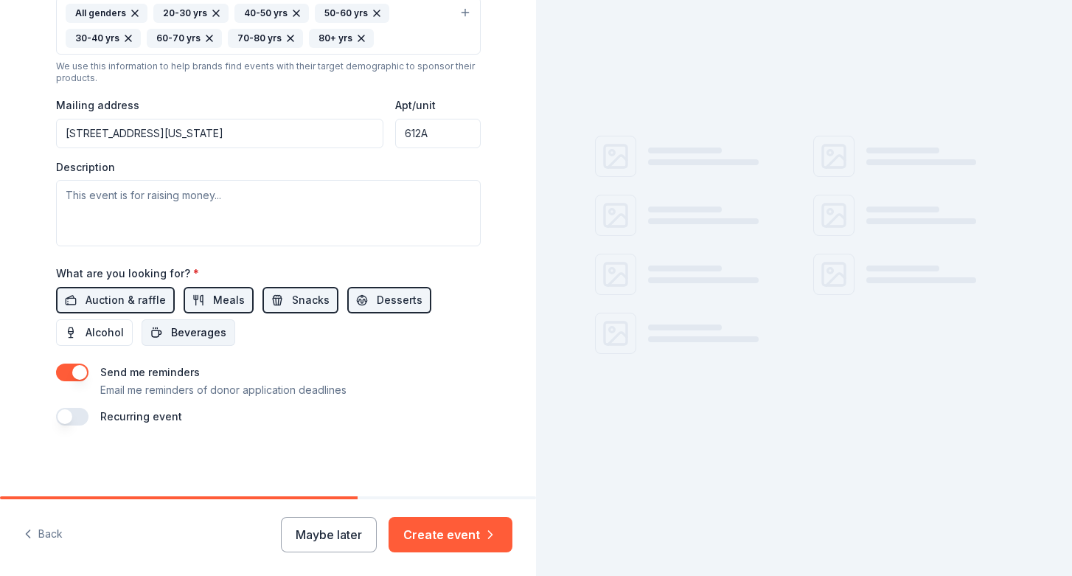
click at [212, 335] on span "Beverages" at bounding box center [198, 333] width 55 height 18
click at [116, 329] on span "Alcohol" at bounding box center [105, 333] width 38 height 18
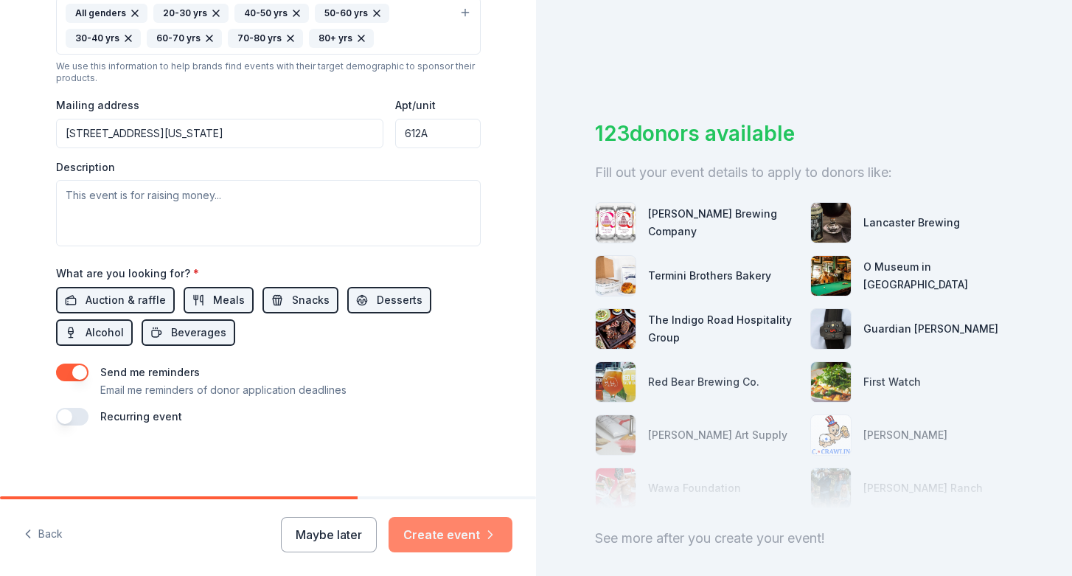
click at [484, 537] on icon "button" at bounding box center [490, 534] width 15 height 15
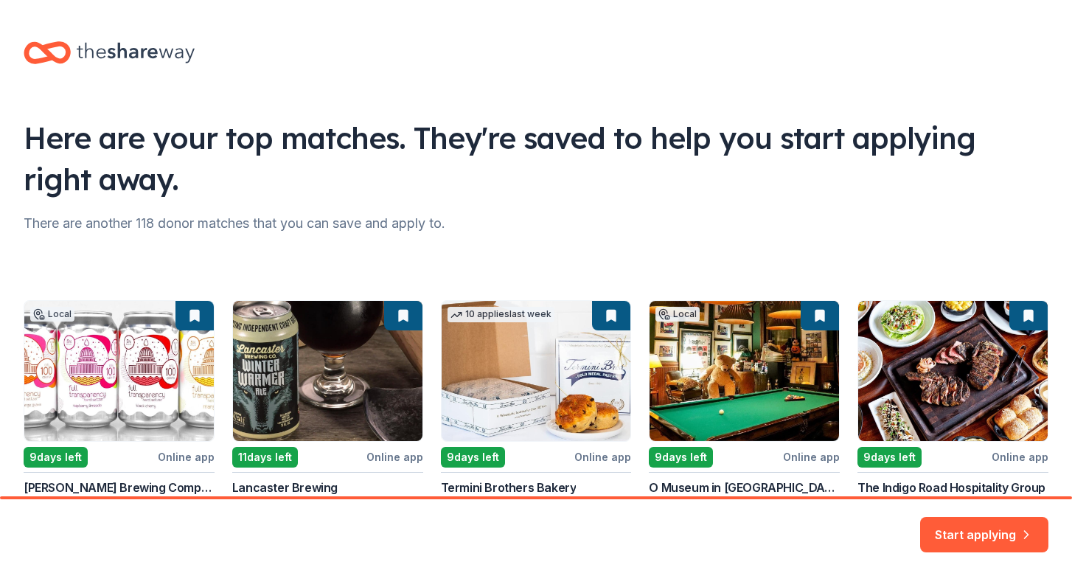
scroll to position [109, 0]
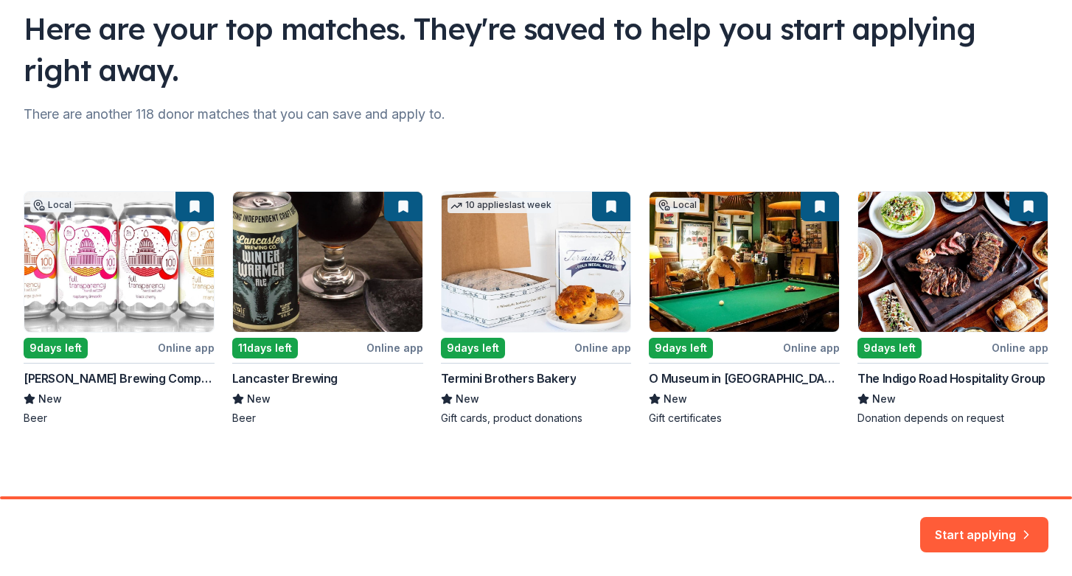
click at [55, 414] on div "Local 9 days left Online app DC Brau Brewing Company New Beer 11 days left Onli…" at bounding box center [536, 308] width 1025 height 234
click at [963, 529] on button "Start applying" at bounding box center [984, 525] width 128 height 35
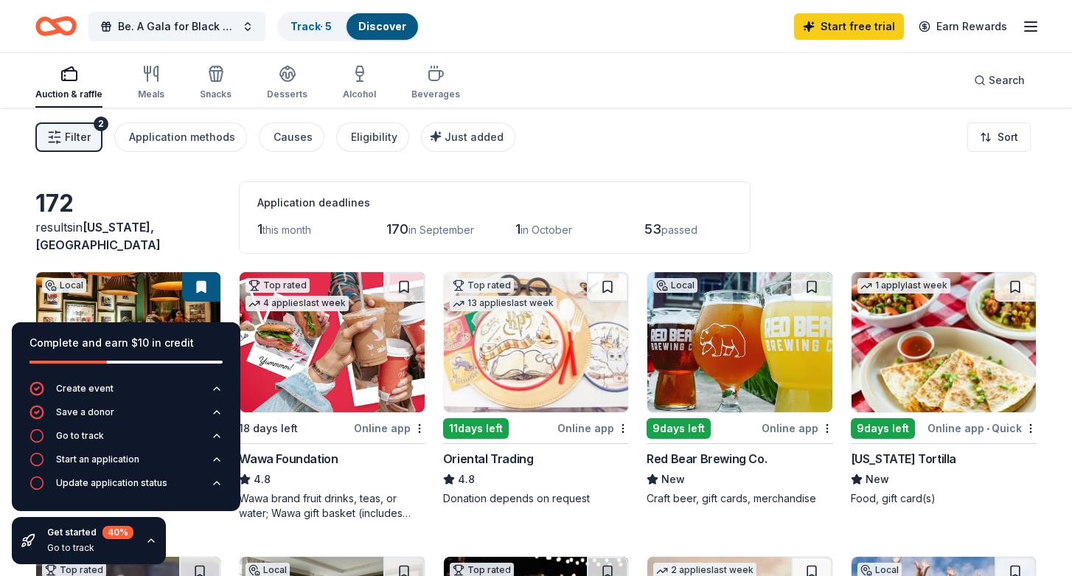
click at [1027, 31] on line "button" at bounding box center [1031, 31] width 12 height 0
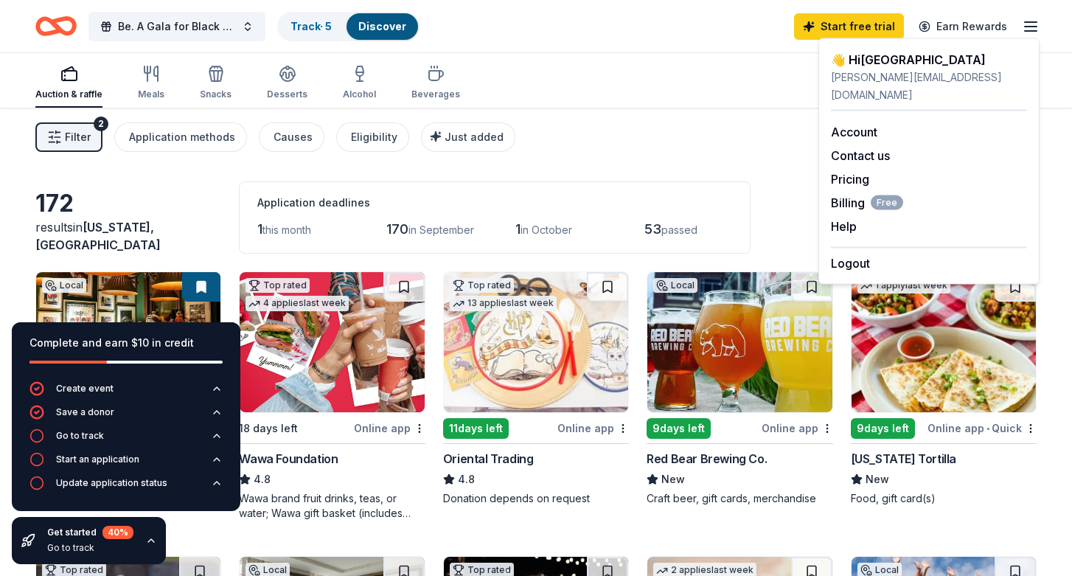
click at [640, 102] on div "Auction & raffle Meals Snacks Desserts Alcohol Beverages Search" at bounding box center [535, 80] width 1001 height 55
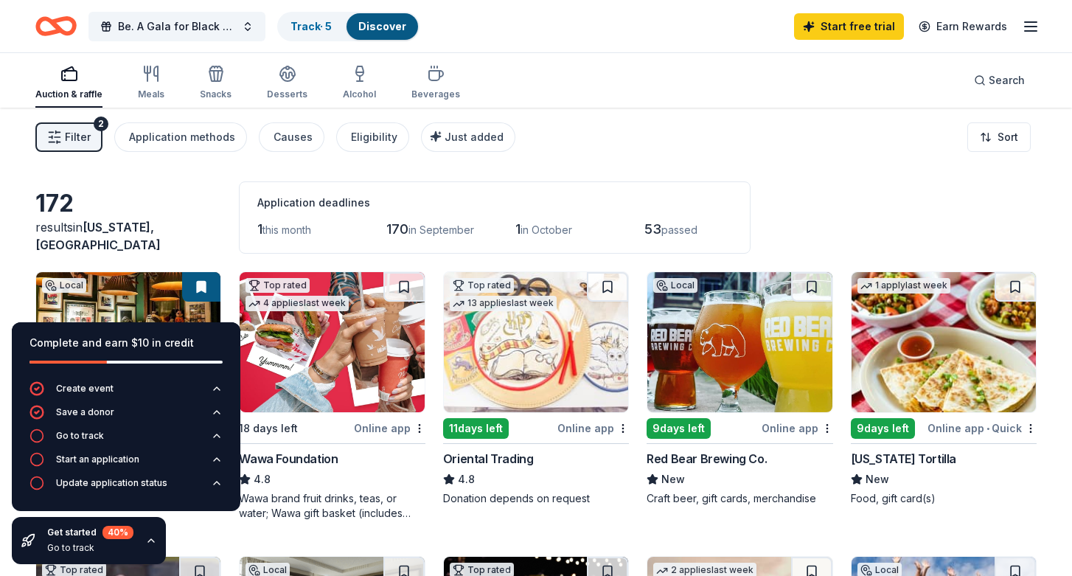
click at [77, 128] on span "Filter" at bounding box center [78, 137] width 26 height 18
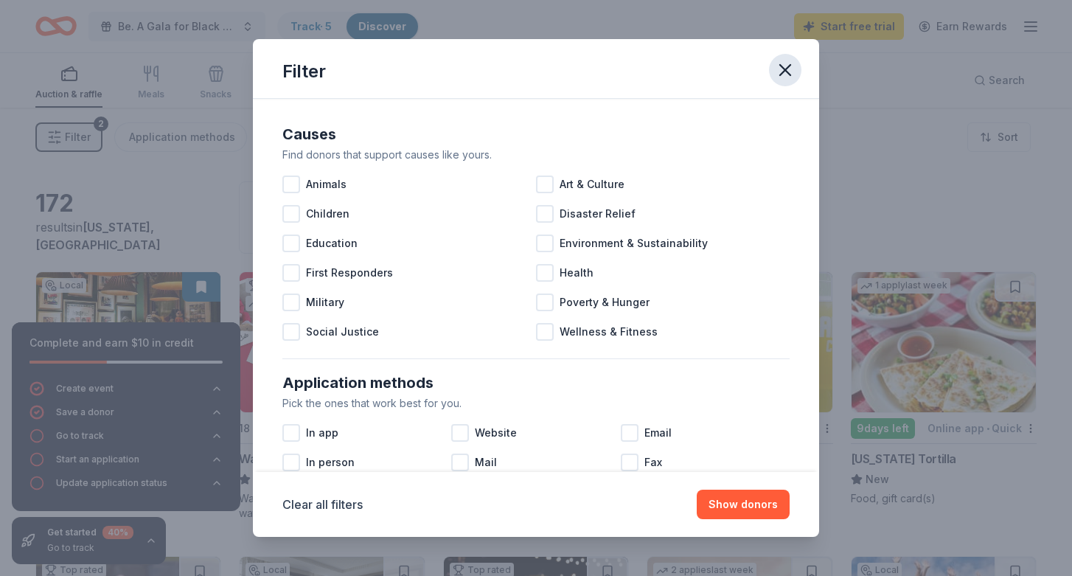
click at [786, 70] on icon "button" at bounding box center [785, 70] width 10 height 10
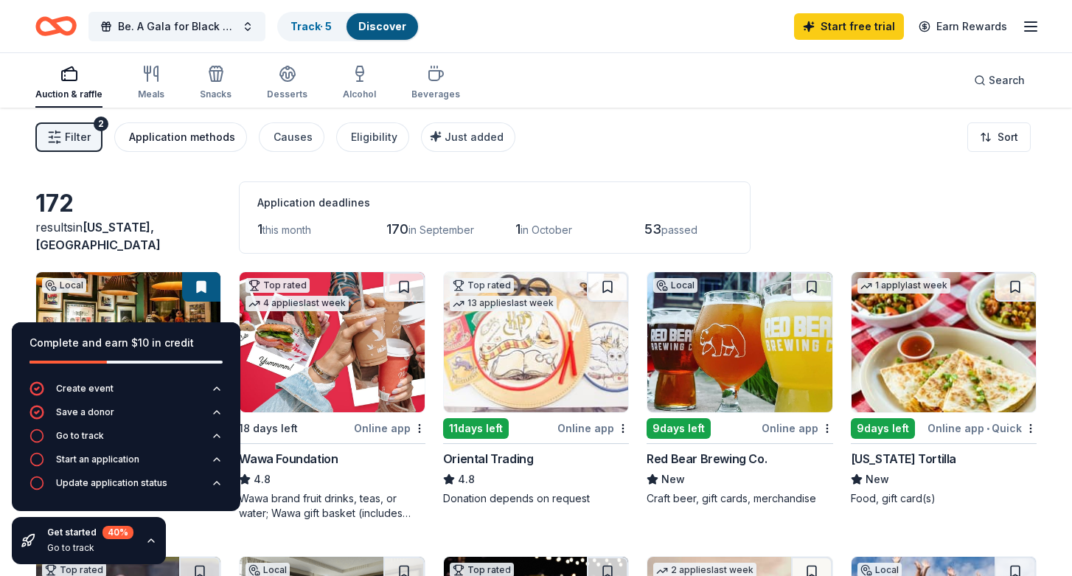
click at [173, 141] on div "Application methods" at bounding box center [182, 137] width 106 height 18
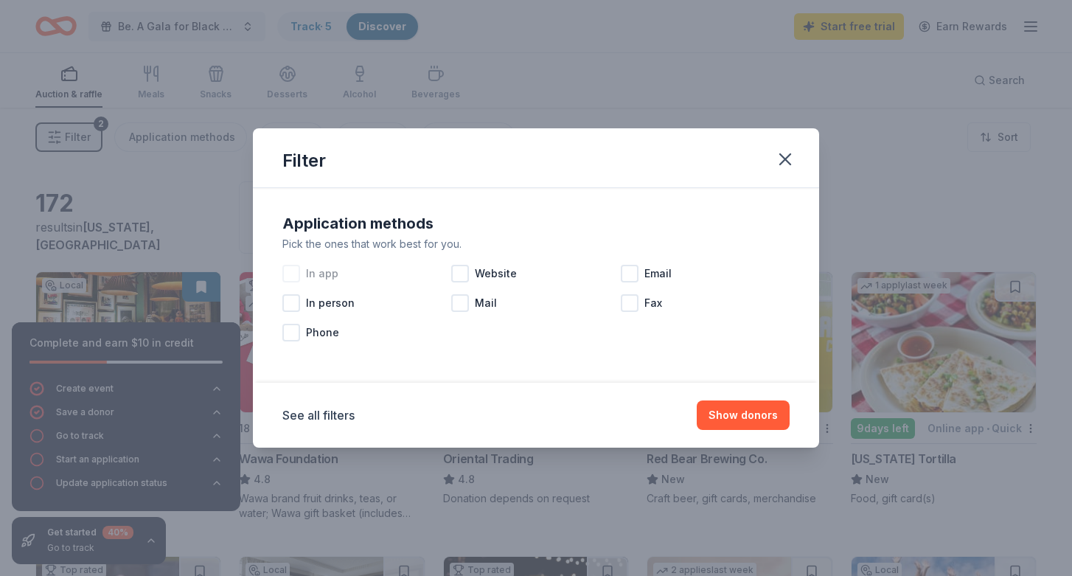
click at [295, 271] on div at bounding box center [291, 274] width 18 height 18
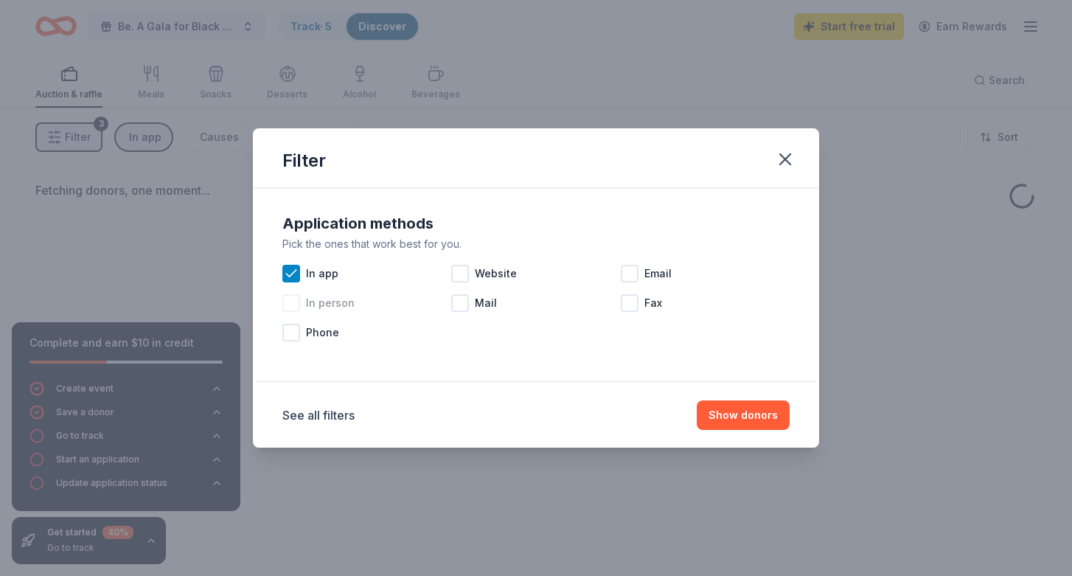
click at [295, 296] on div at bounding box center [291, 303] width 18 height 18
click at [296, 331] on div at bounding box center [291, 333] width 18 height 18
click at [458, 272] on div at bounding box center [460, 274] width 18 height 18
click at [462, 316] on div "Mail" at bounding box center [535, 302] width 169 height 29
click at [627, 307] on div at bounding box center [630, 303] width 18 height 18
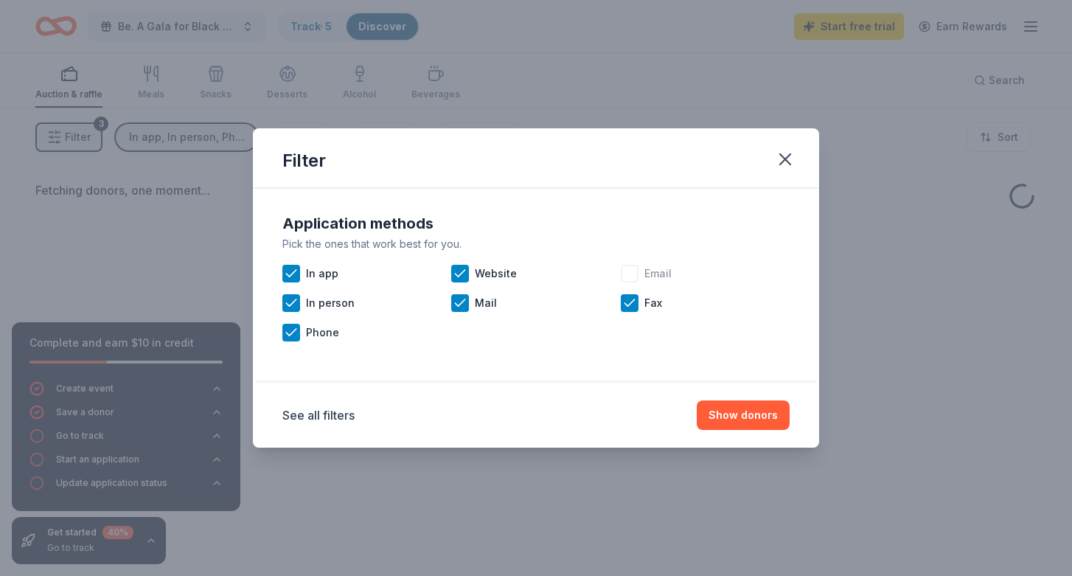
click at [633, 276] on div at bounding box center [630, 274] width 18 height 18
click at [738, 417] on button "Show donors" at bounding box center [743, 414] width 93 height 29
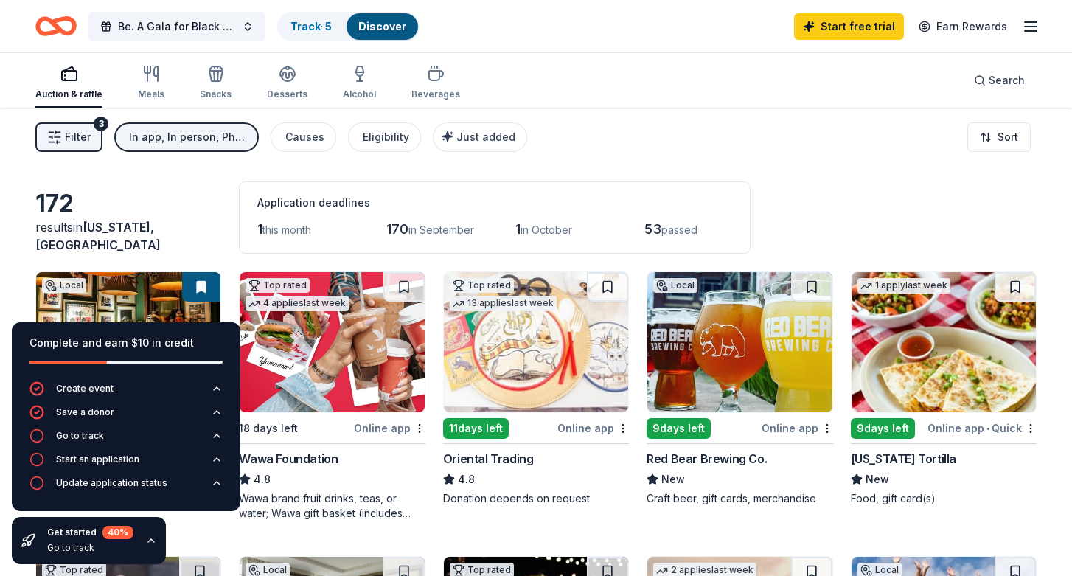
click at [287, 232] on span "this month" at bounding box center [286, 229] width 49 height 13
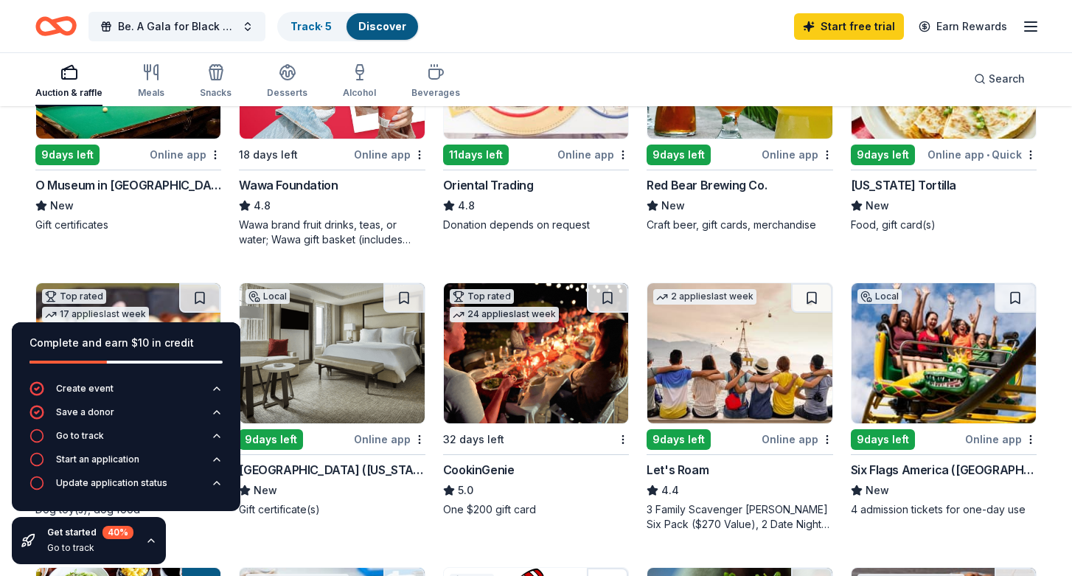
scroll to position [279, 0]
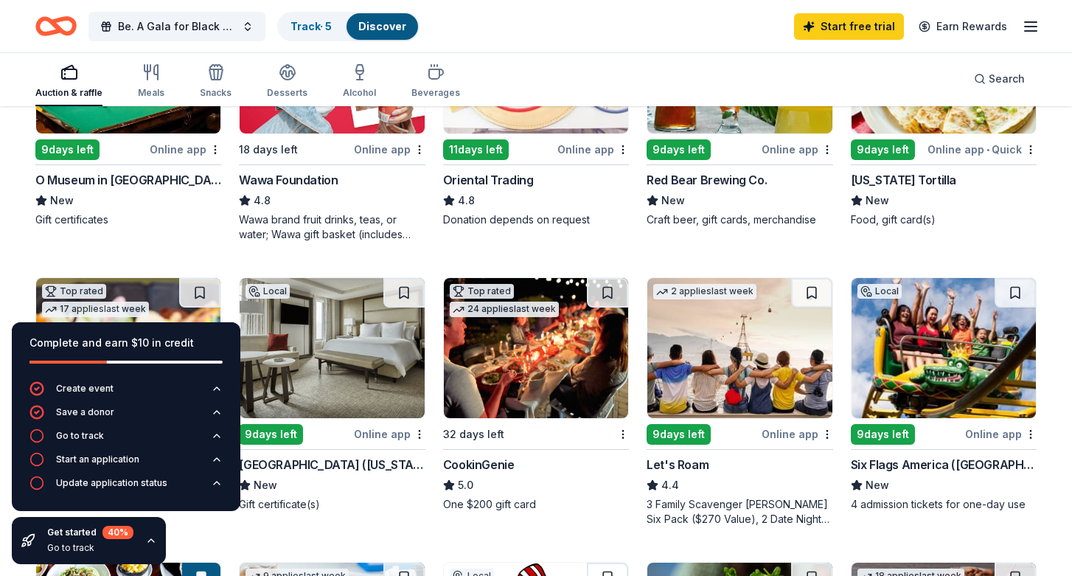
click at [152, 537] on icon "button" at bounding box center [151, 541] width 12 height 12
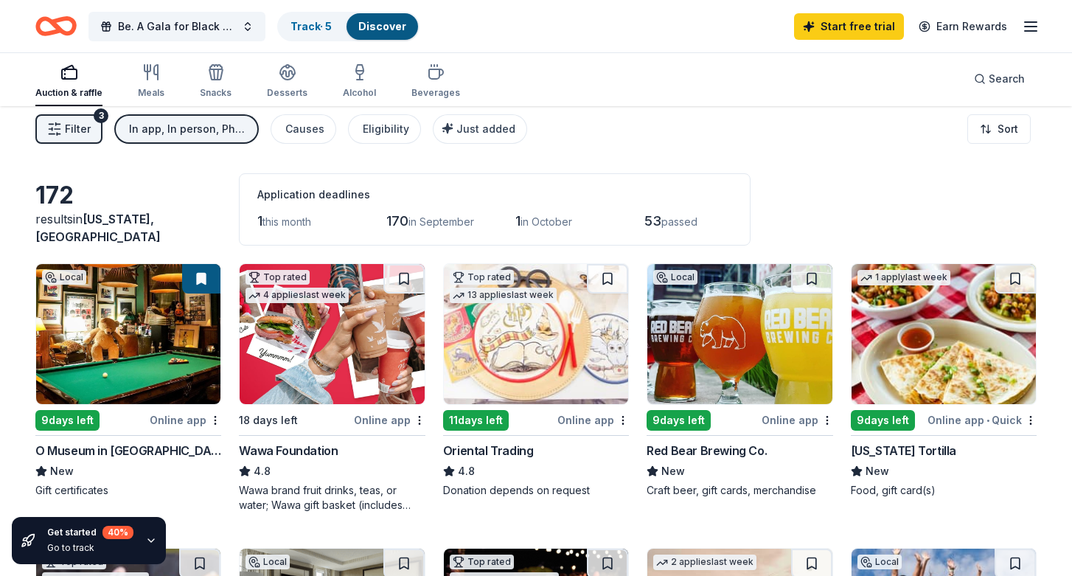
scroll to position [0, 0]
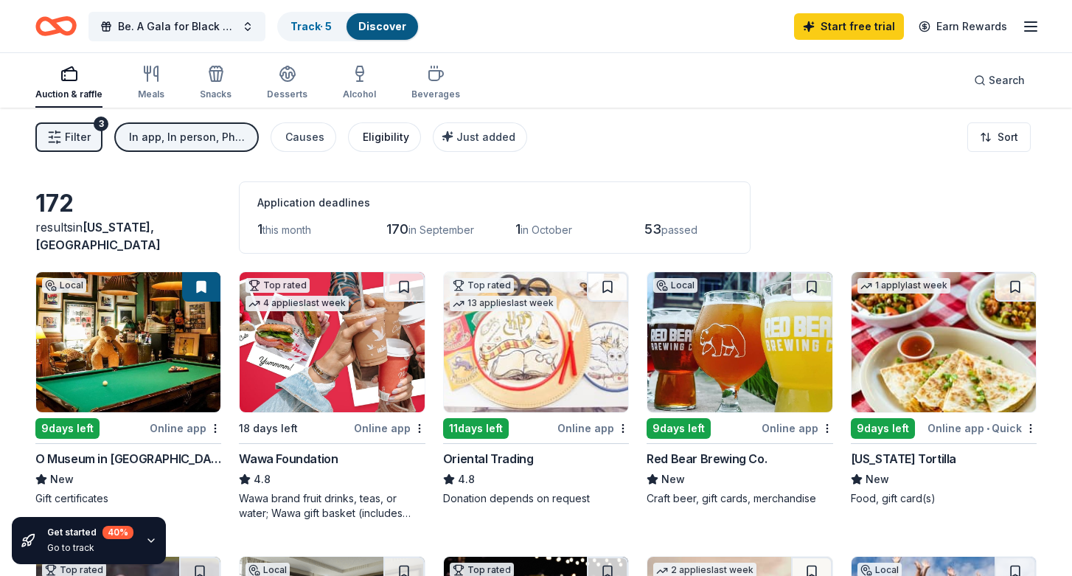
click at [375, 143] on div "Eligibility" at bounding box center [386, 137] width 46 height 18
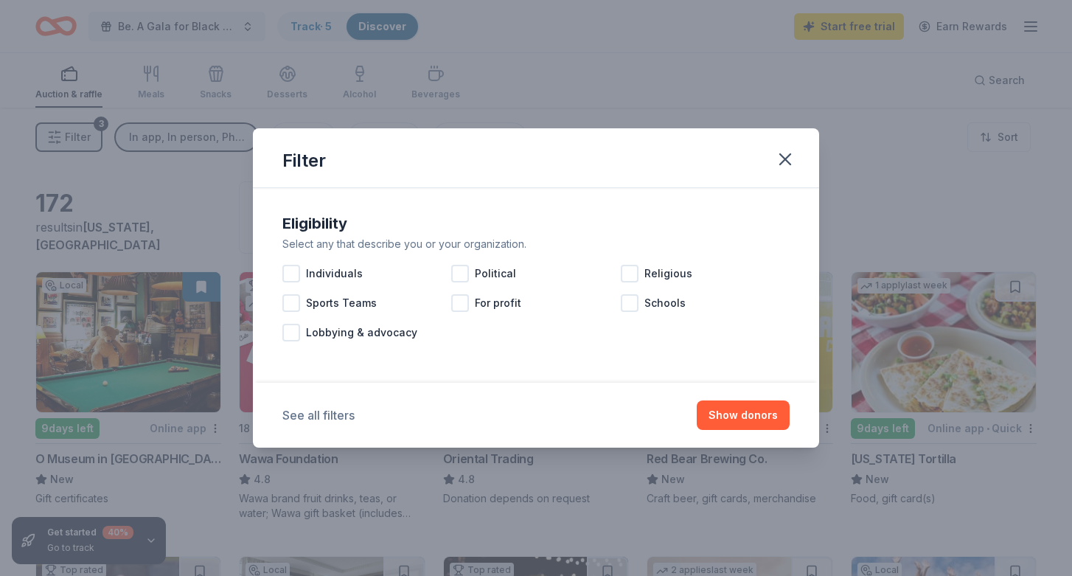
click at [334, 416] on button "See all filters" at bounding box center [318, 415] width 72 height 18
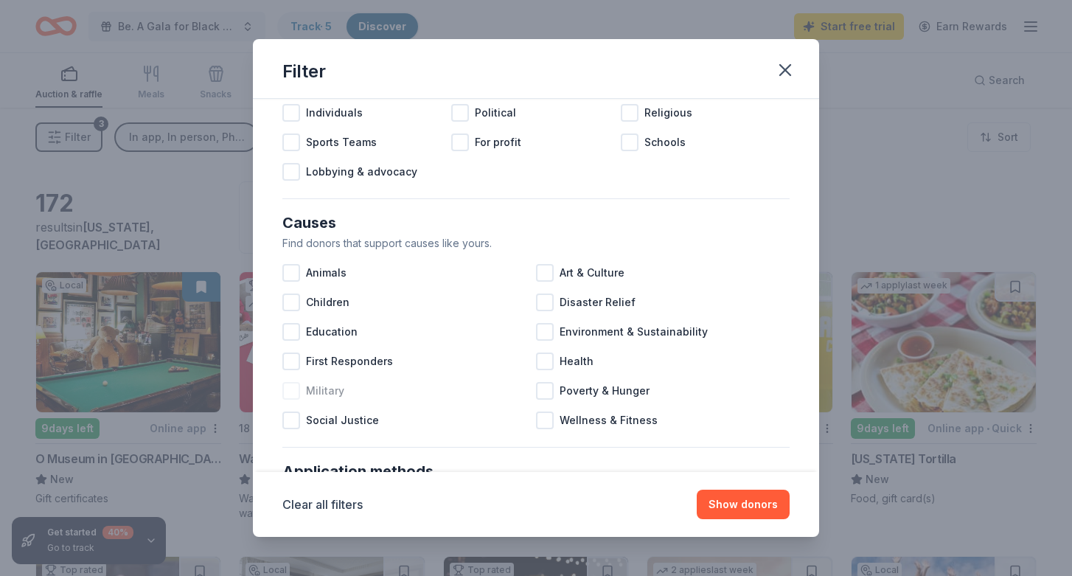
scroll to position [74, 0]
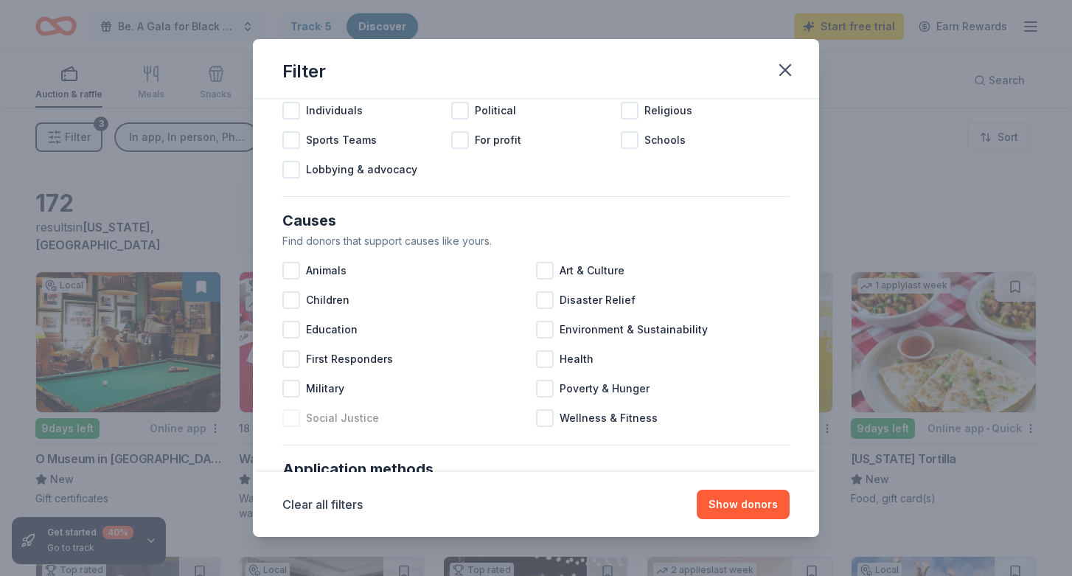
click at [296, 414] on div at bounding box center [291, 418] width 18 height 18
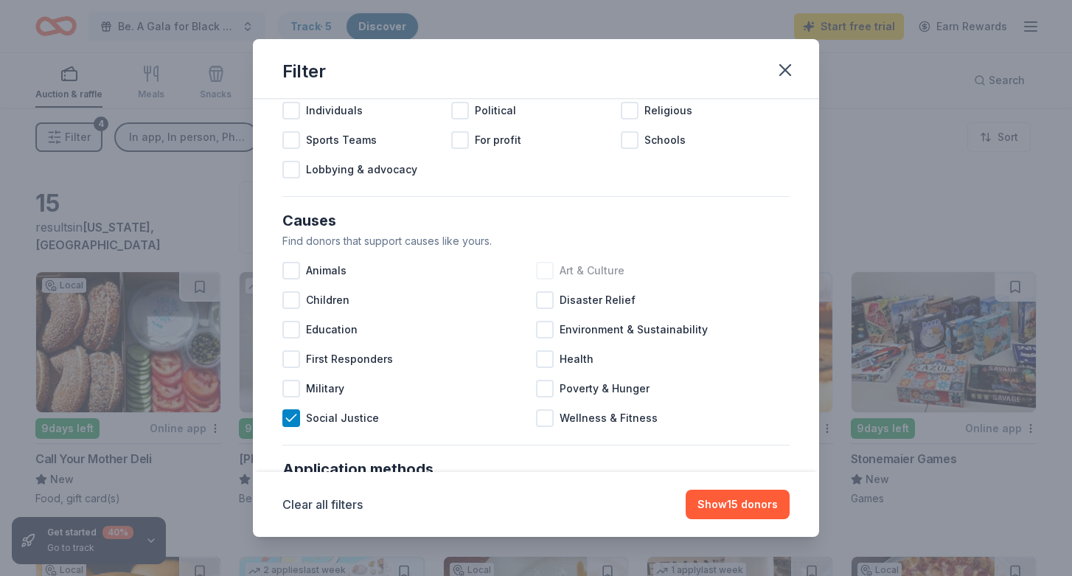
click at [549, 268] on div at bounding box center [545, 271] width 18 height 18
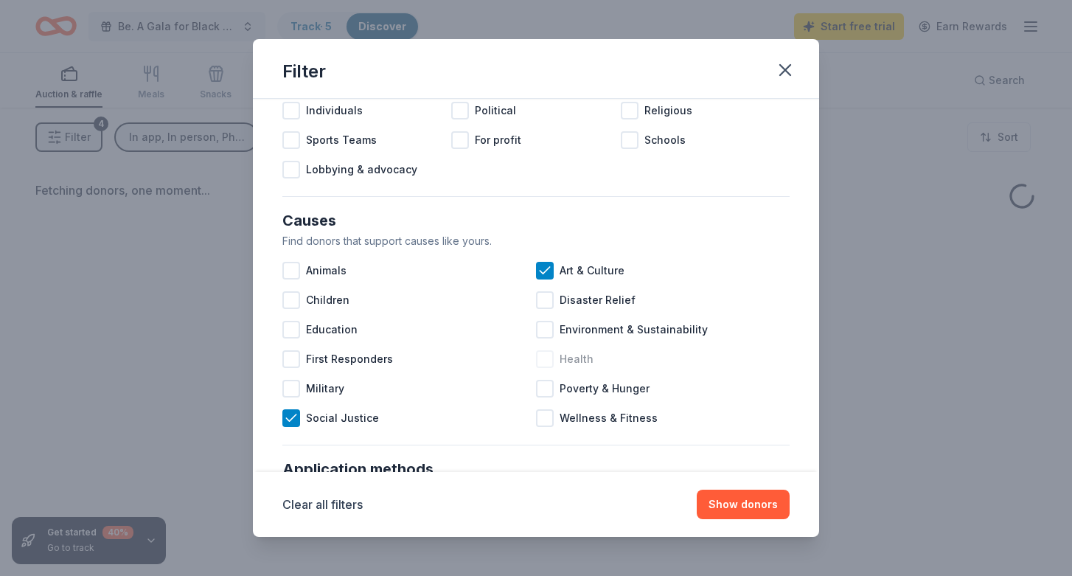
click at [549, 366] on div at bounding box center [545, 359] width 18 height 18
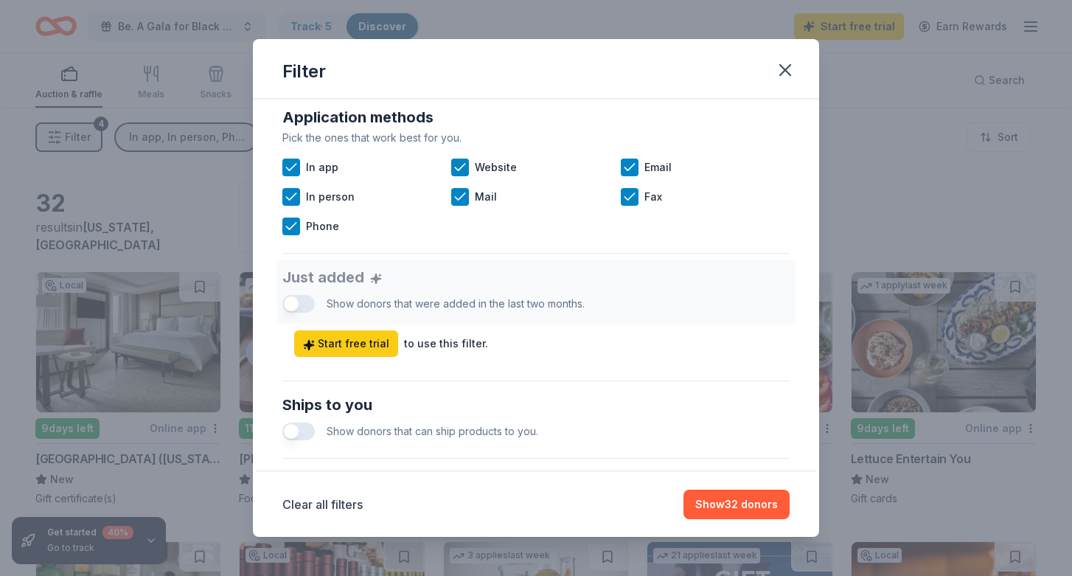
scroll to position [700, 0]
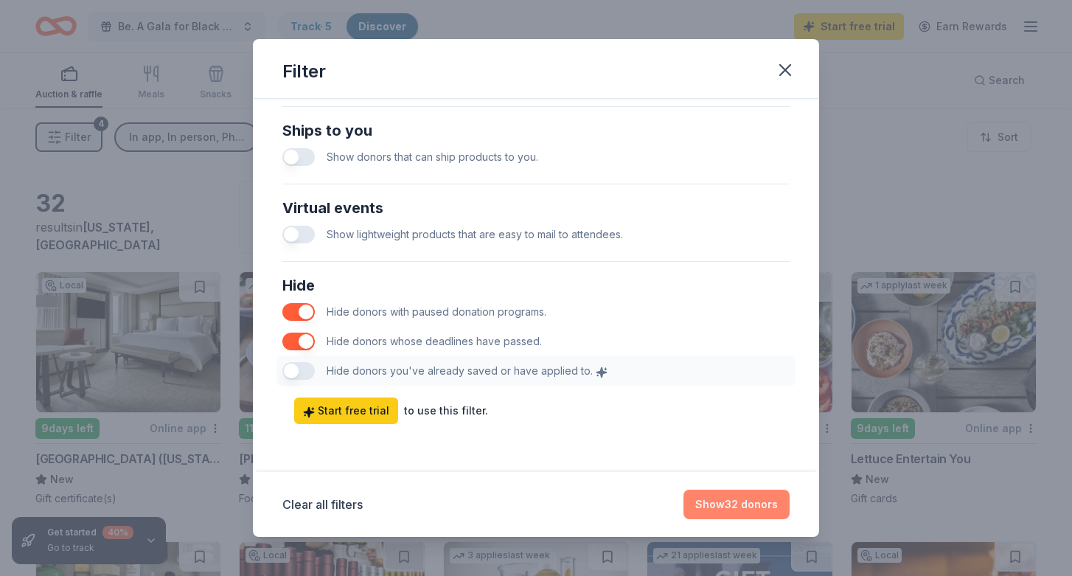
click at [735, 514] on button "Show 32 donors" at bounding box center [736, 504] width 106 height 29
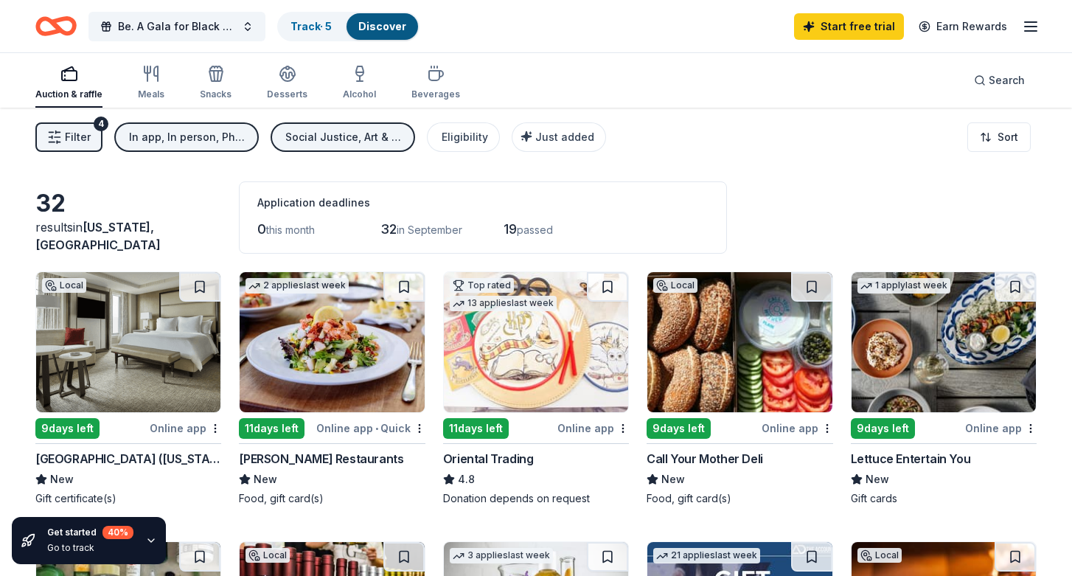
drag, startPoint x: 29, startPoint y: 497, endPoint x: 111, endPoint y: 496, distance: 81.1
click at [91, 495] on div "Gift certificate(s)" at bounding box center [128, 498] width 186 height 15
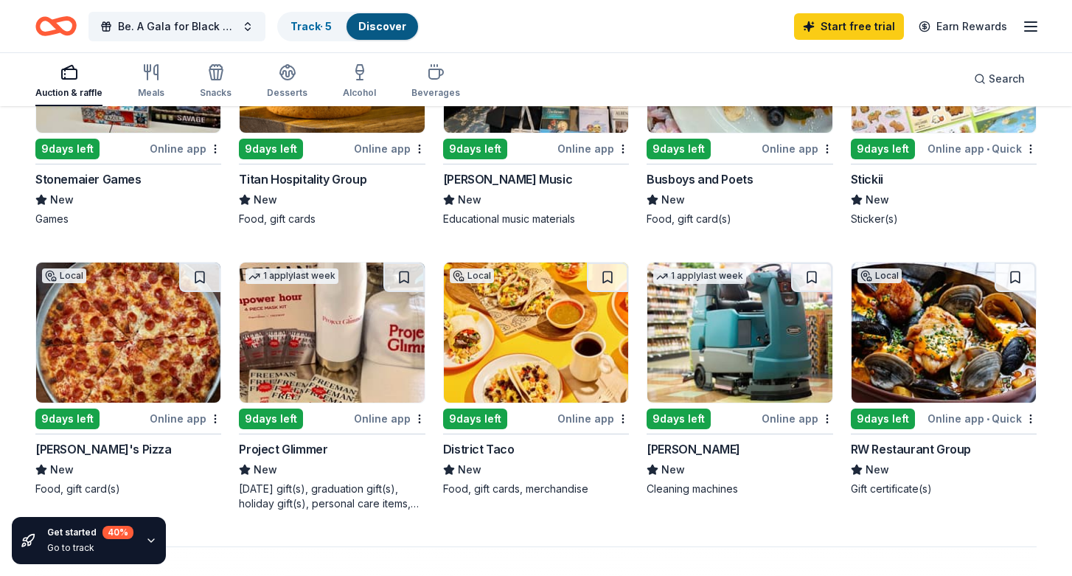
scroll to position [842, 0]
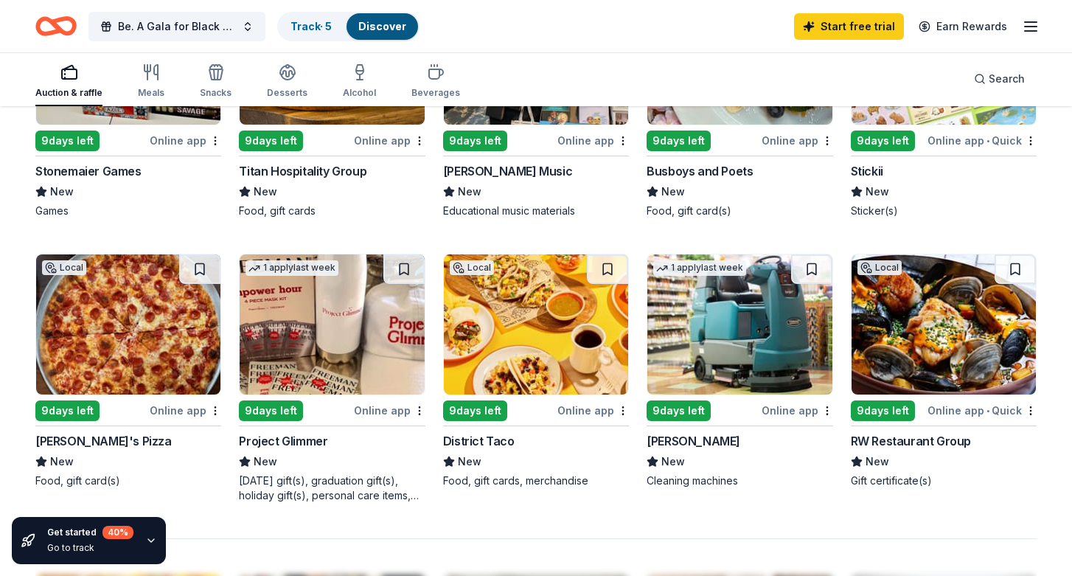
click at [498, 324] on img at bounding box center [536, 324] width 184 height 140
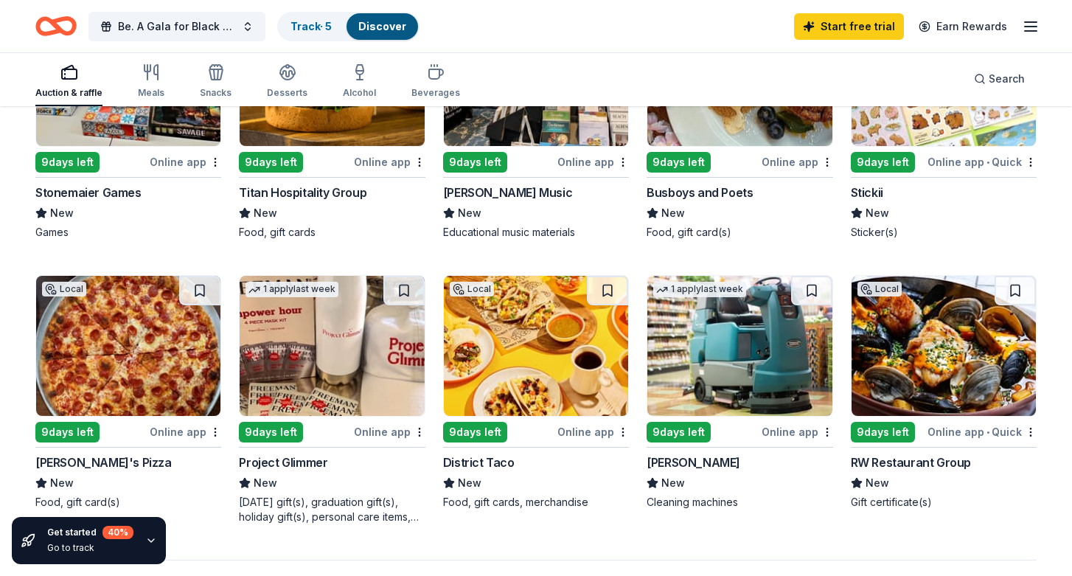
scroll to position [855, 0]
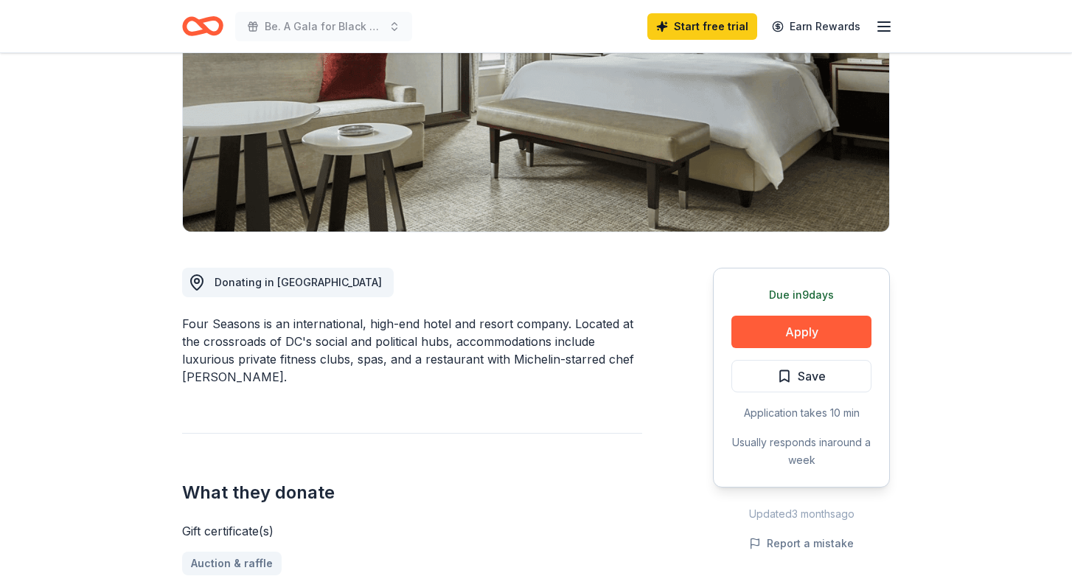
scroll to position [277, 0]
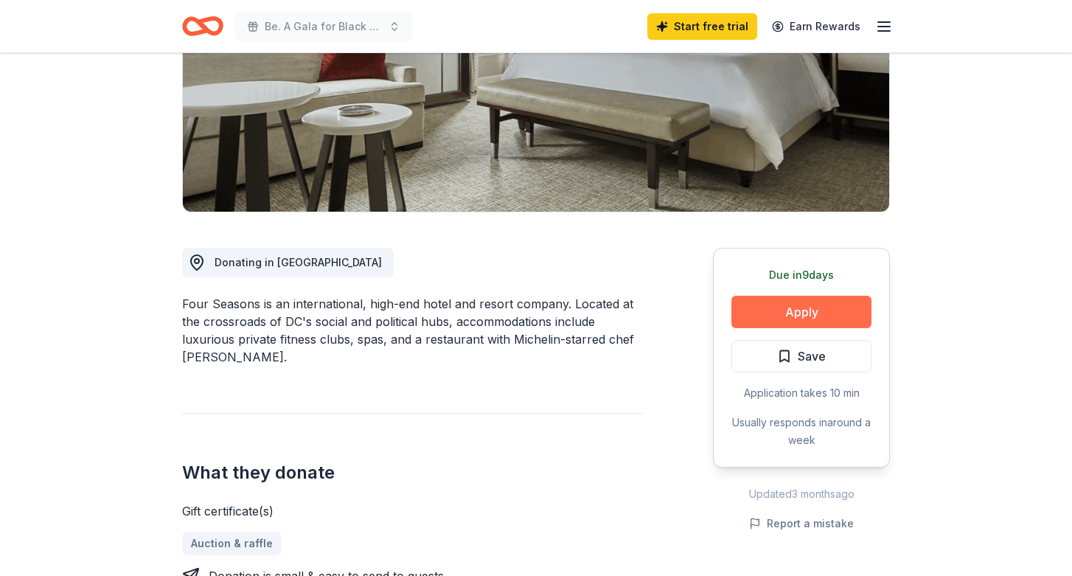
click at [792, 296] on button "Apply" at bounding box center [801, 312] width 140 height 32
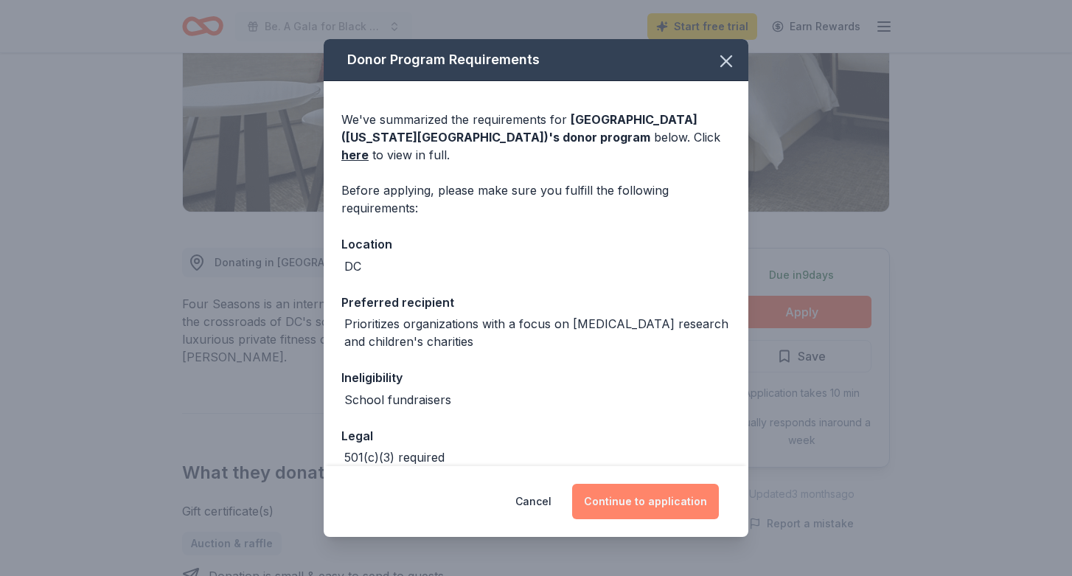
click at [644, 500] on button "Continue to application" at bounding box center [645, 501] width 147 height 35
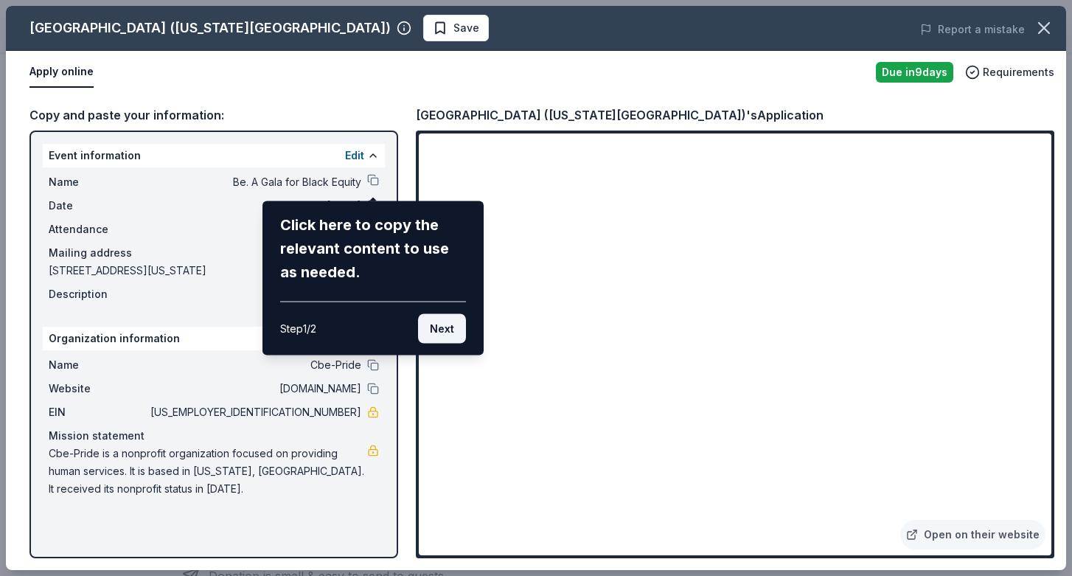
click at [446, 328] on button "Next" at bounding box center [442, 328] width 48 height 29
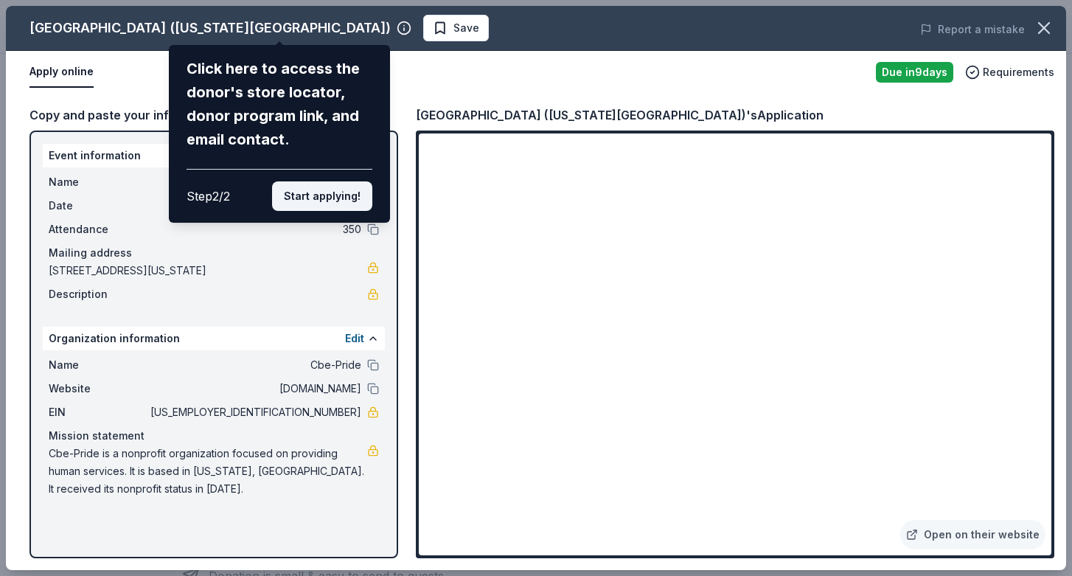
click at [310, 201] on button "Start applying!" at bounding box center [322, 195] width 100 height 29
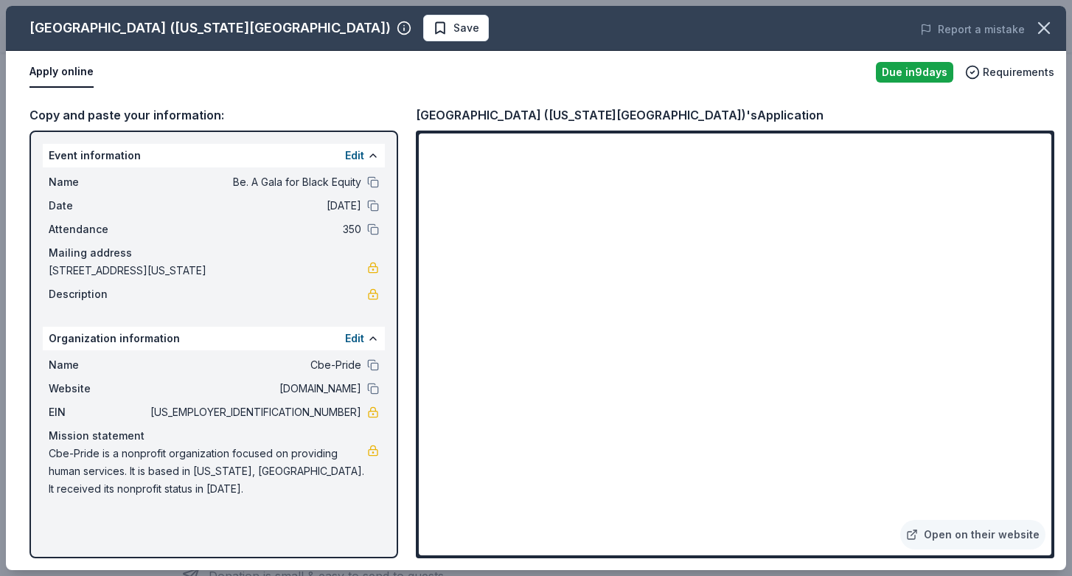
drag, startPoint x: 300, startPoint y: 414, endPoint x: 370, endPoint y: 411, distance: 70.1
click at [371, 411] on div "EIN 20-5933471" at bounding box center [214, 412] width 330 height 18
click at [1040, 28] on icon "button" at bounding box center [1044, 28] width 21 height 21
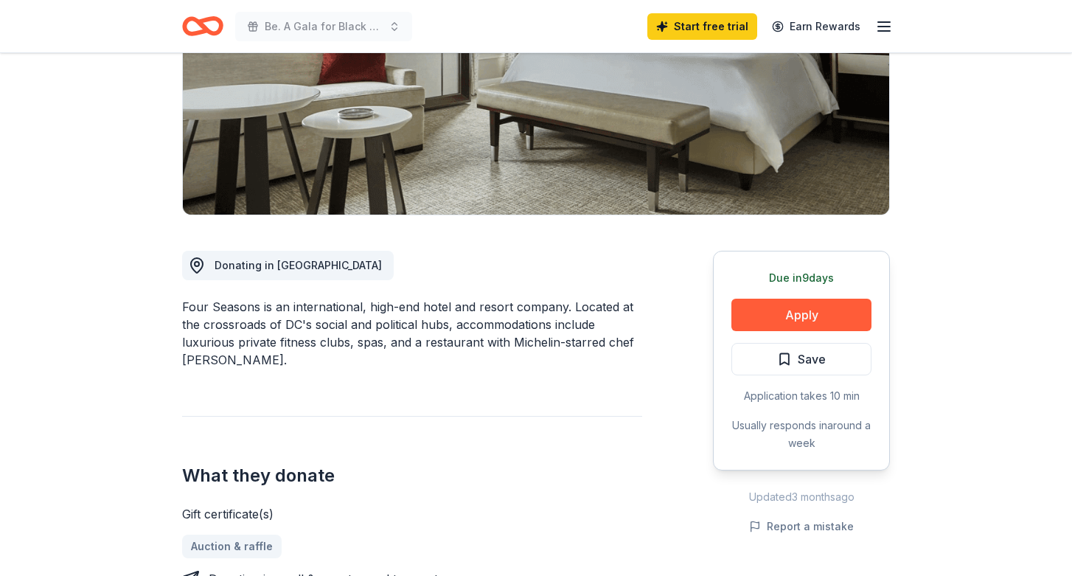
scroll to position [0, 0]
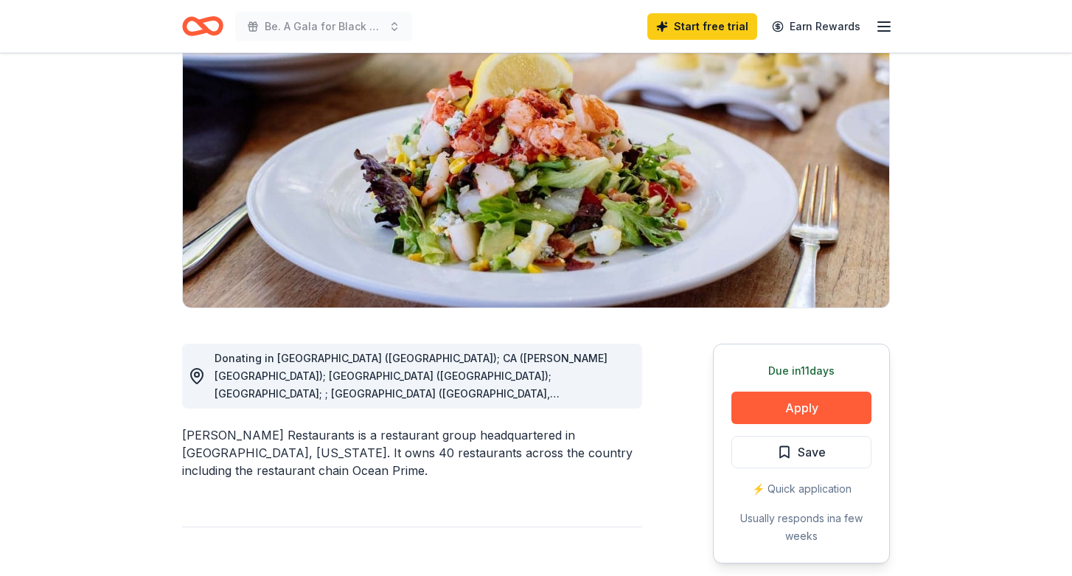
scroll to position [145, 0]
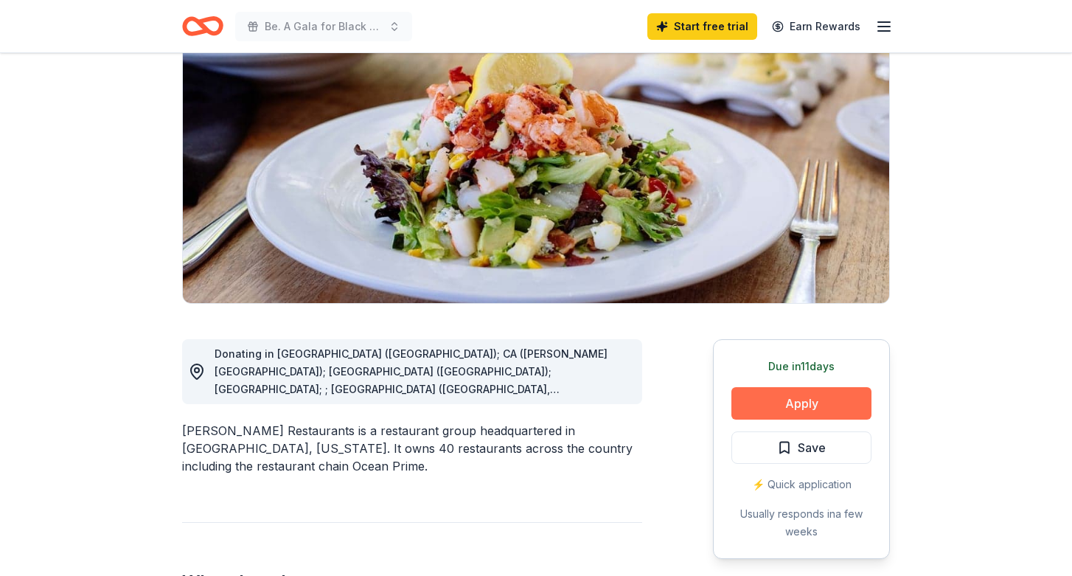
click at [790, 401] on button "Apply" at bounding box center [801, 403] width 140 height 32
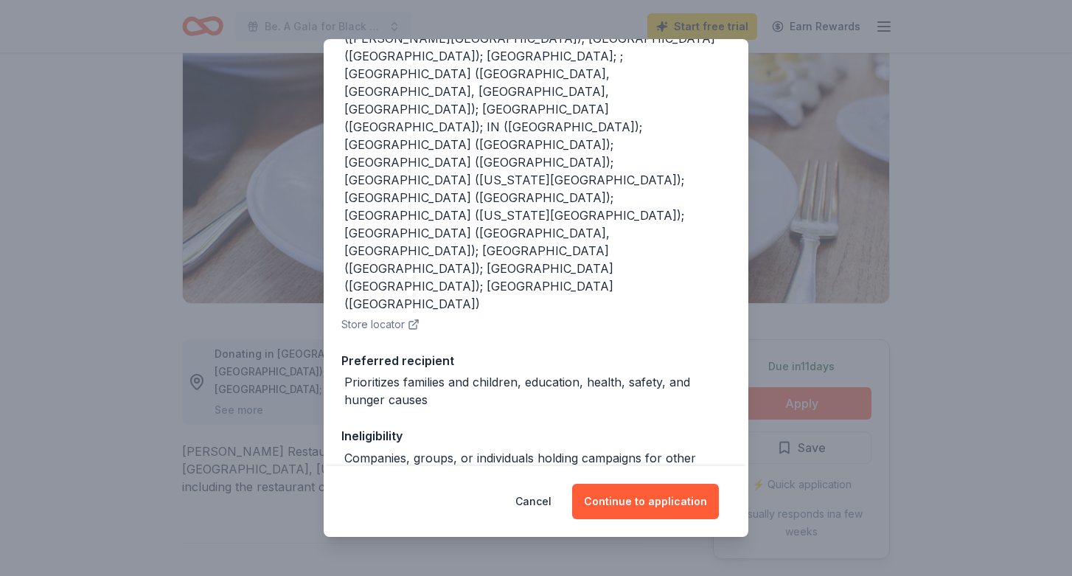
scroll to position [228, 0]
click at [641, 498] on button "Continue to application" at bounding box center [645, 501] width 147 height 35
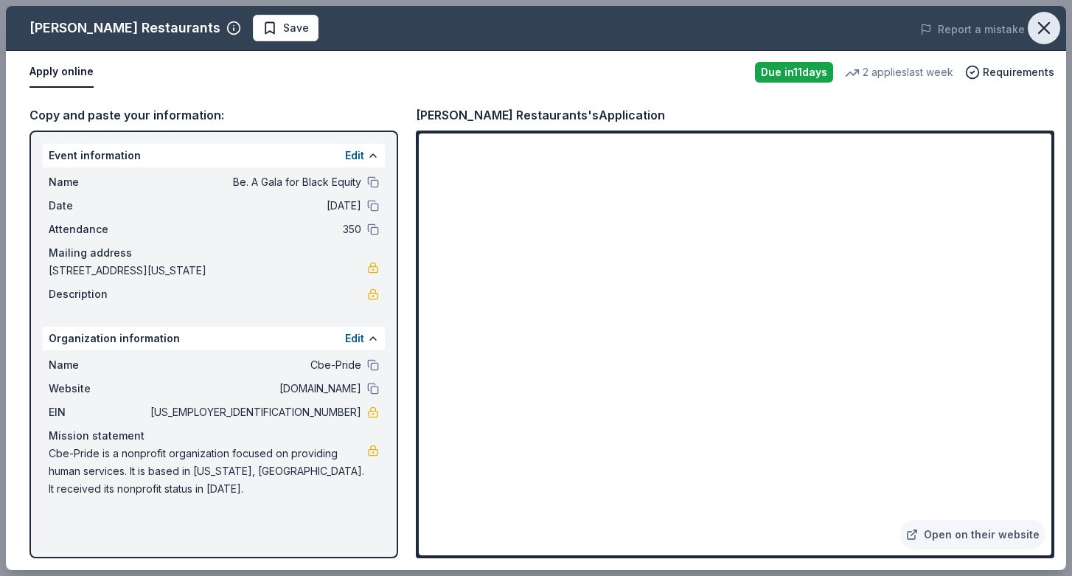
click at [1048, 23] on icon "button" at bounding box center [1044, 28] width 10 height 10
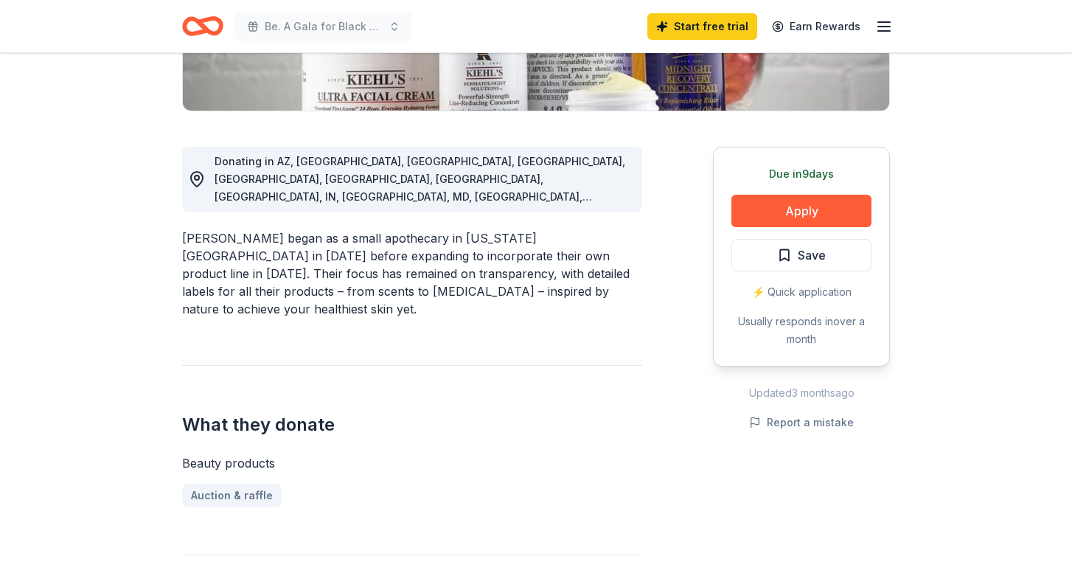
scroll to position [267, 0]
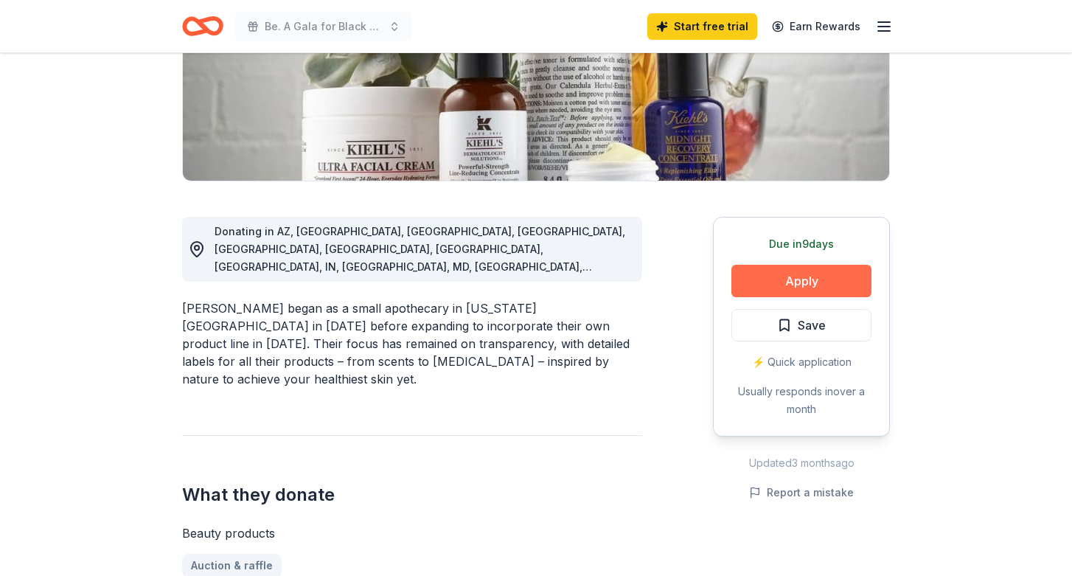
click at [831, 277] on button "Apply" at bounding box center [801, 281] width 140 height 32
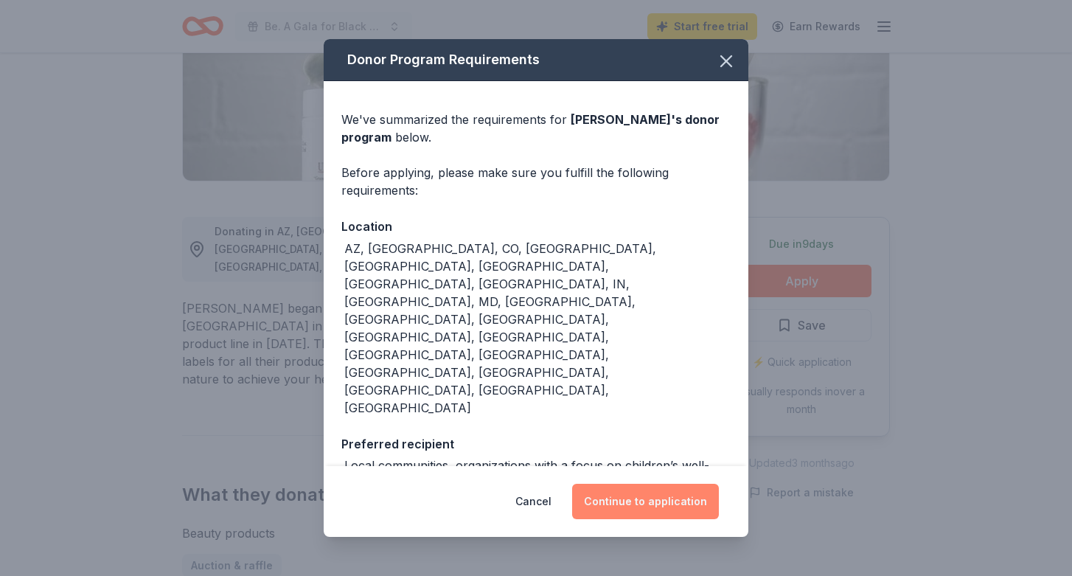
click at [651, 484] on button "Continue to application" at bounding box center [645, 501] width 147 height 35
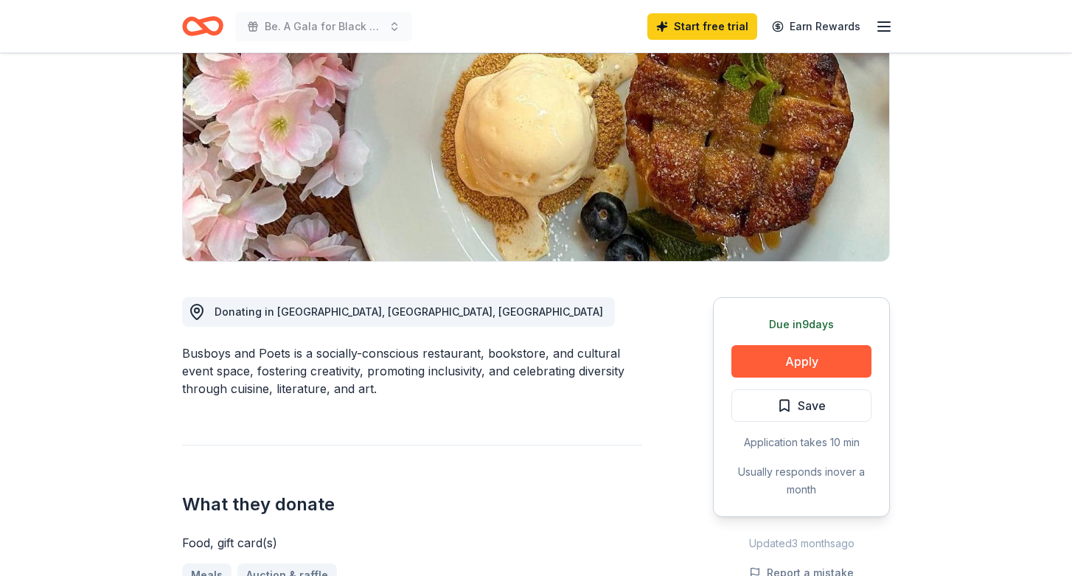
scroll to position [189, 0]
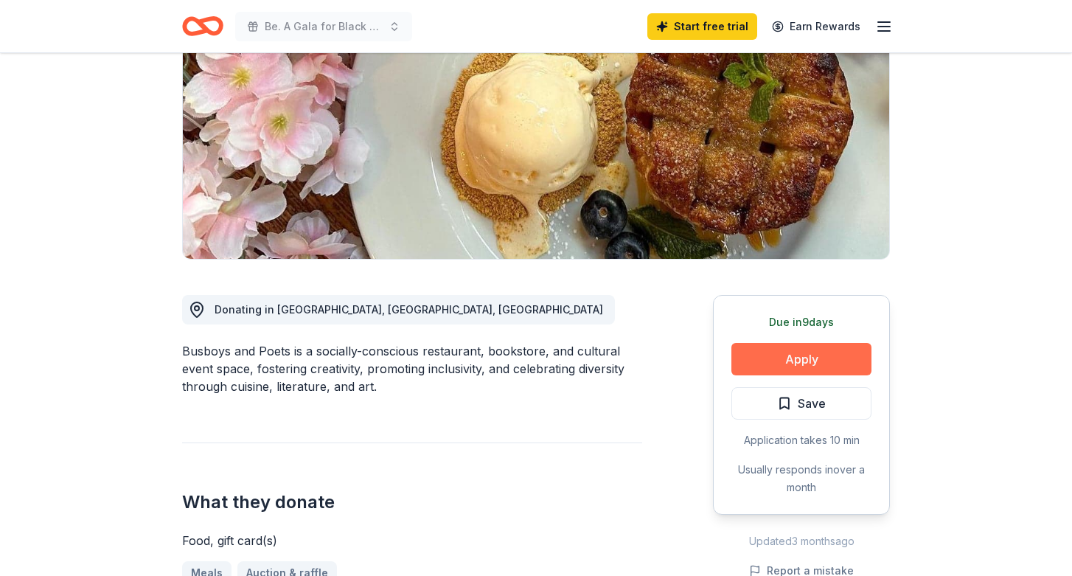
click at [804, 351] on button "Apply" at bounding box center [801, 359] width 140 height 32
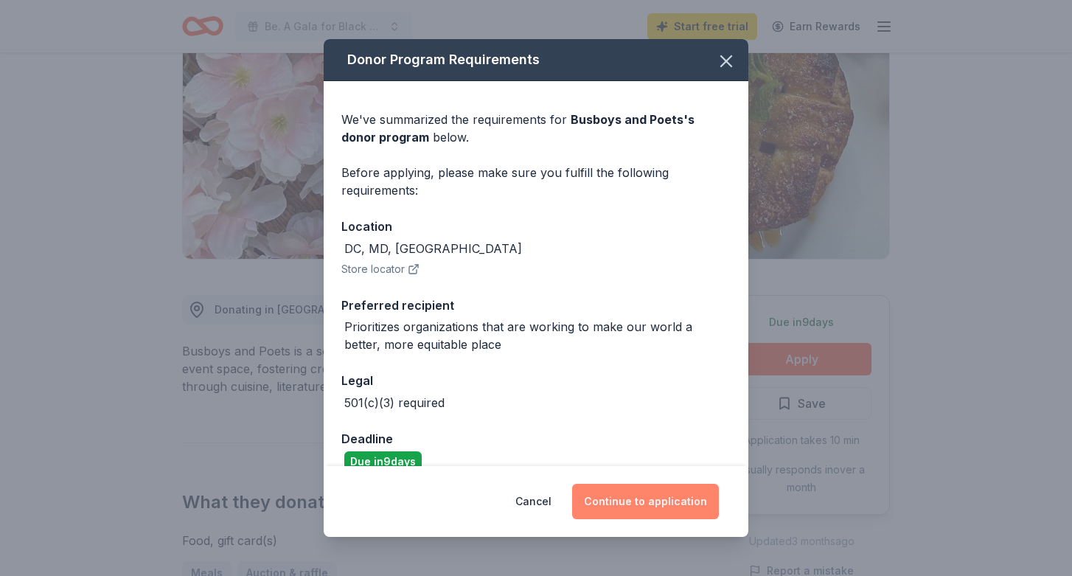
click at [652, 497] on button "Continue to application" at bounding box center [645, 501] width 147 height 35
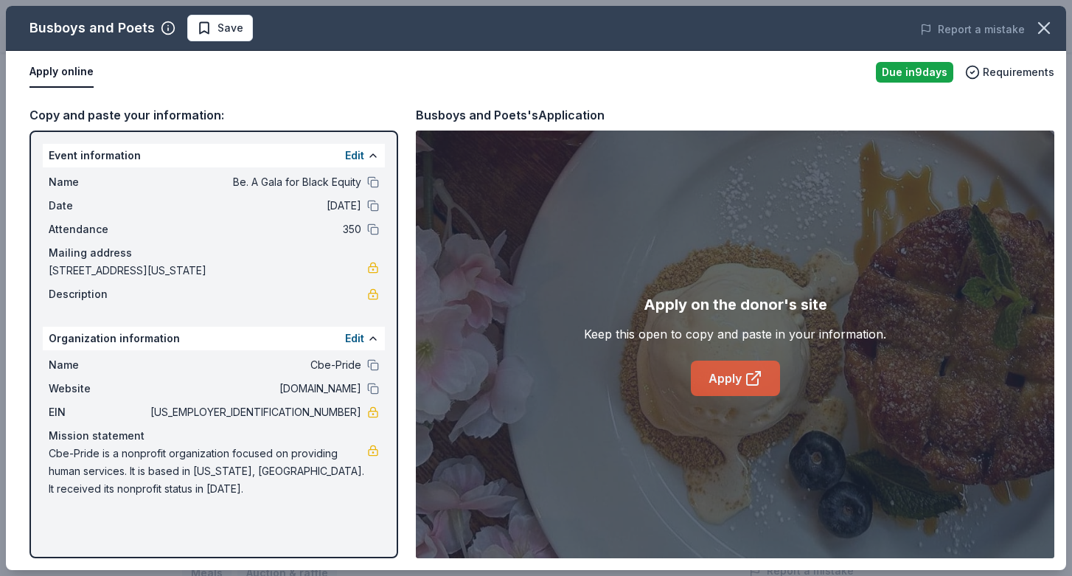
click at [737, 379] on link "Apply" at bounding box center [735, 378] width 89 height 35
click at [1044, 27] on icon "button" at bounding box center [1044, 28] width 10 height 10
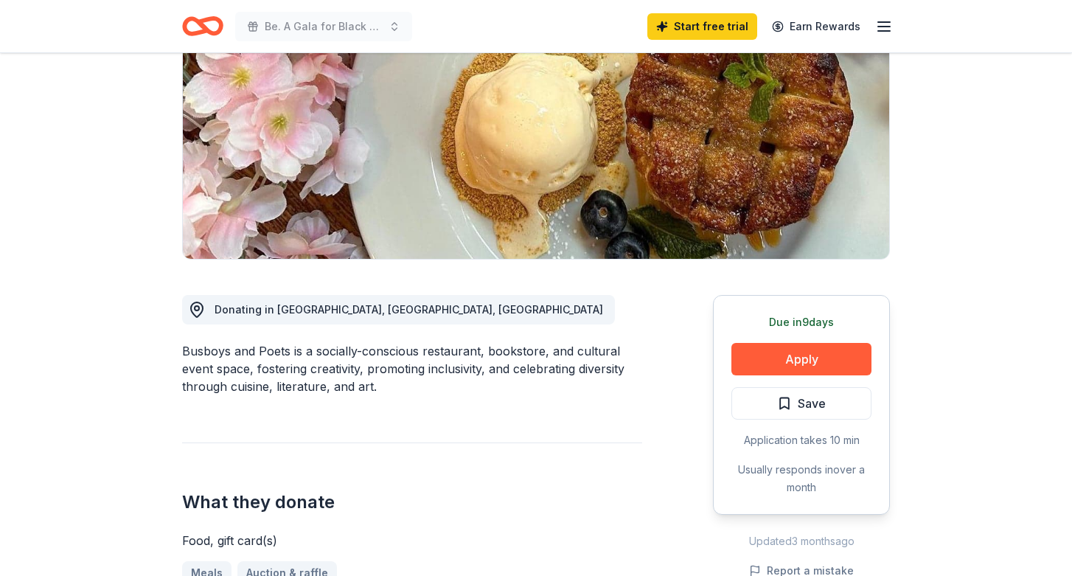
scroll to position [0, 0]
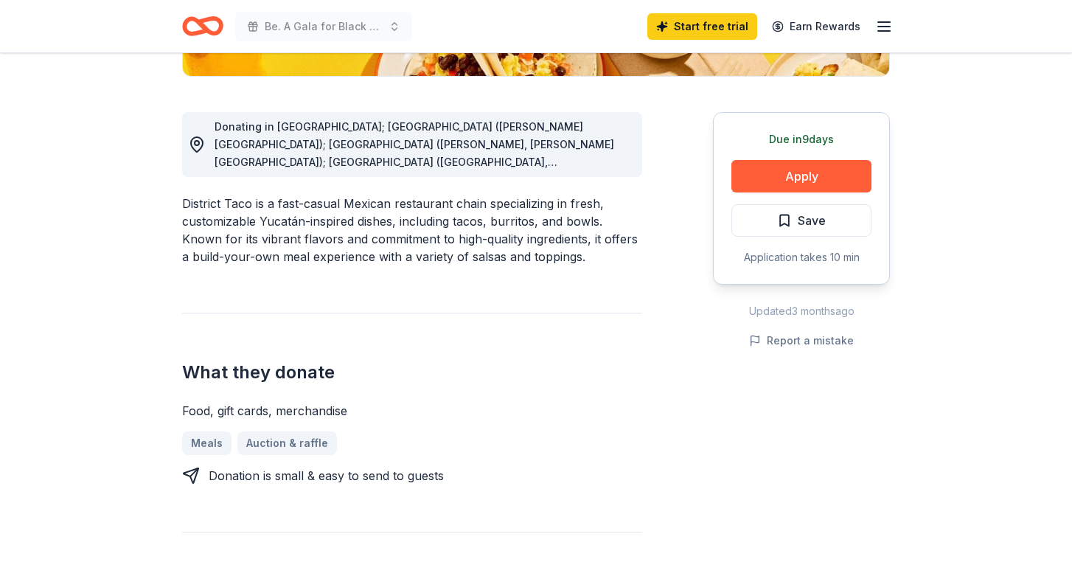
scroll to position [360, 0]
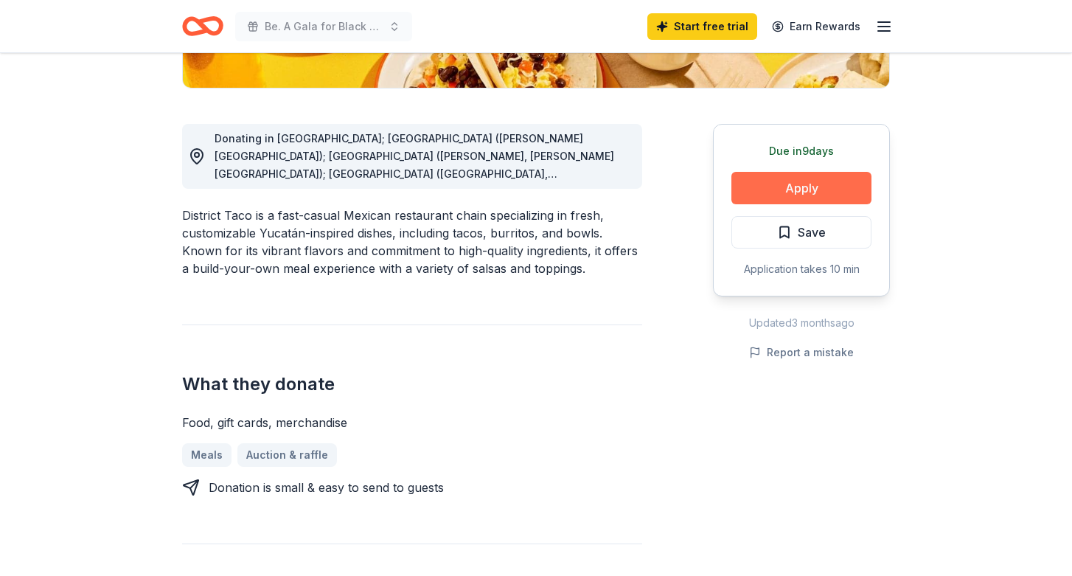
click at [832, 193] on button "Apply" at bounding box center [801, 188] width 140 height 32
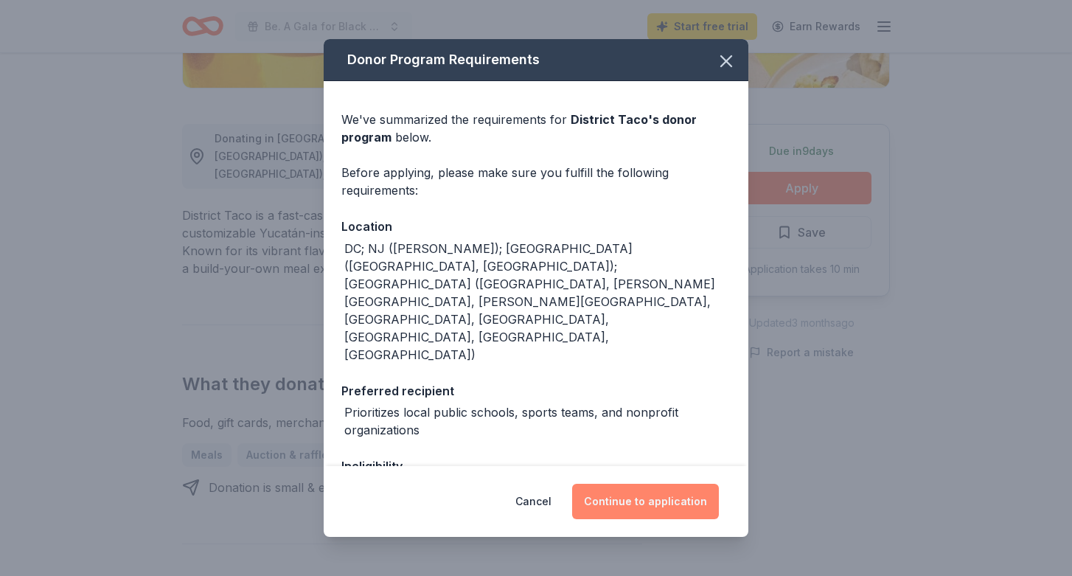
click at [636, 492] on button "Continue to application" at bounding box center [645, 501] width 147 height 35
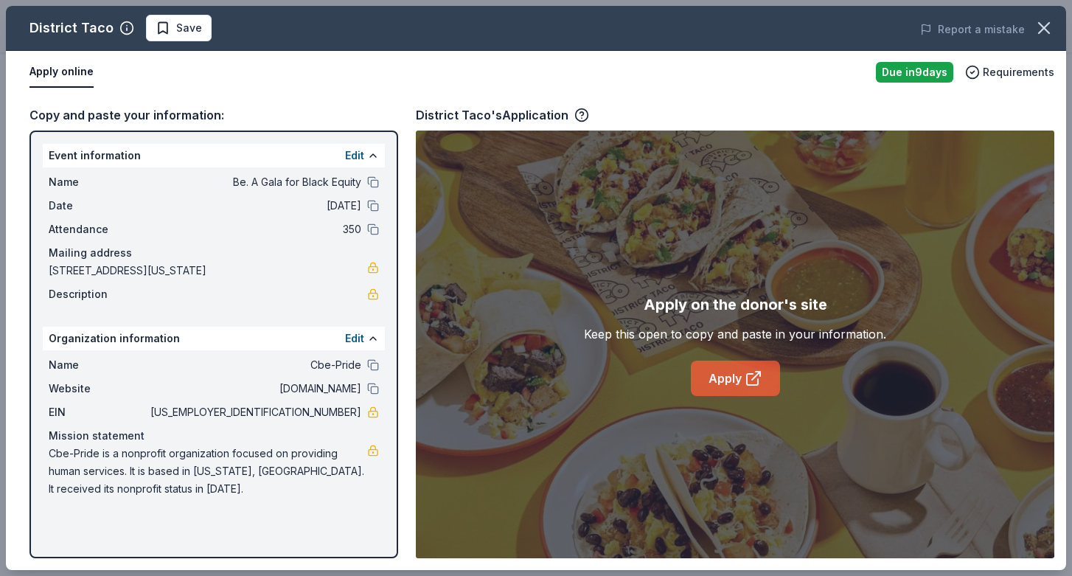
click at [757, 380] on icon at bounding box center [752, 379] width 11 height 11
click at [986, 31] on button "Report a mistake" at bounding box center [972, 30] width 105 height 18
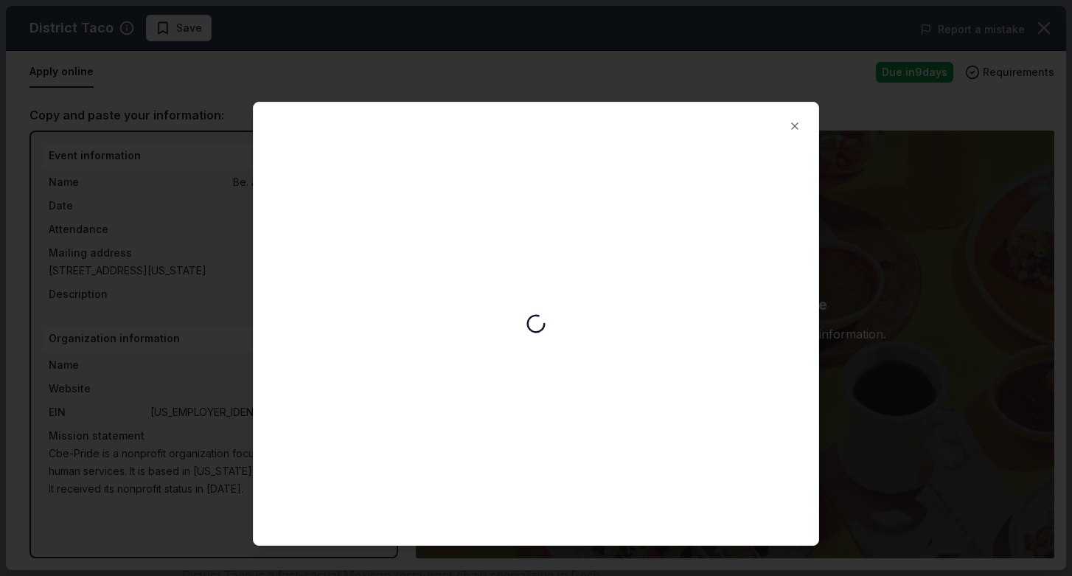
scroll to position [0, 0]
click at [795, 125] on button "Close" at bounding box center [794, 125] width 29 height 29
